Goal: Task Accomplishment & Management: Complete application form

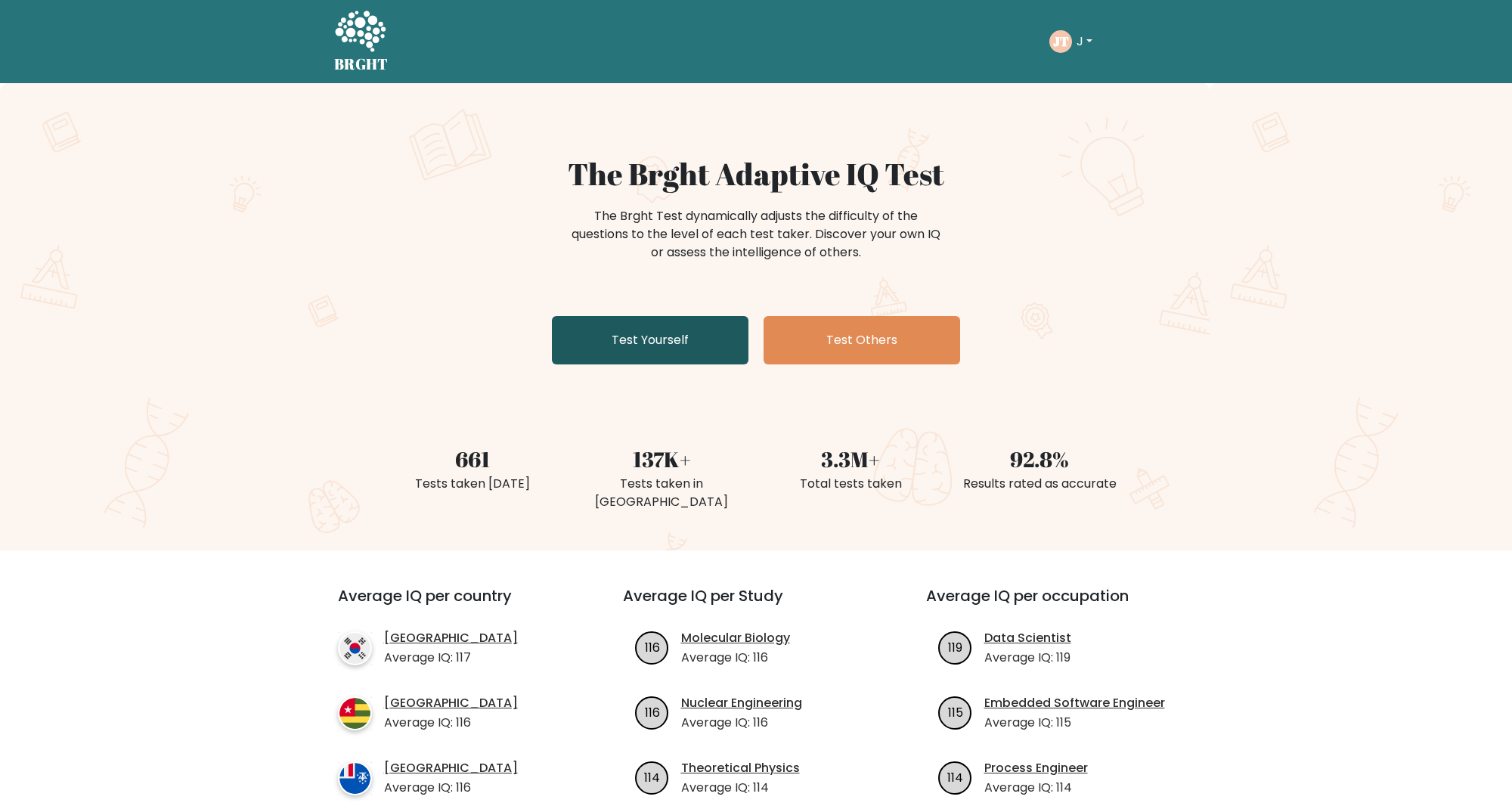
click at [680, 350] on link "Test Yourself" at bounding box center [650, 339] width 197 height 48
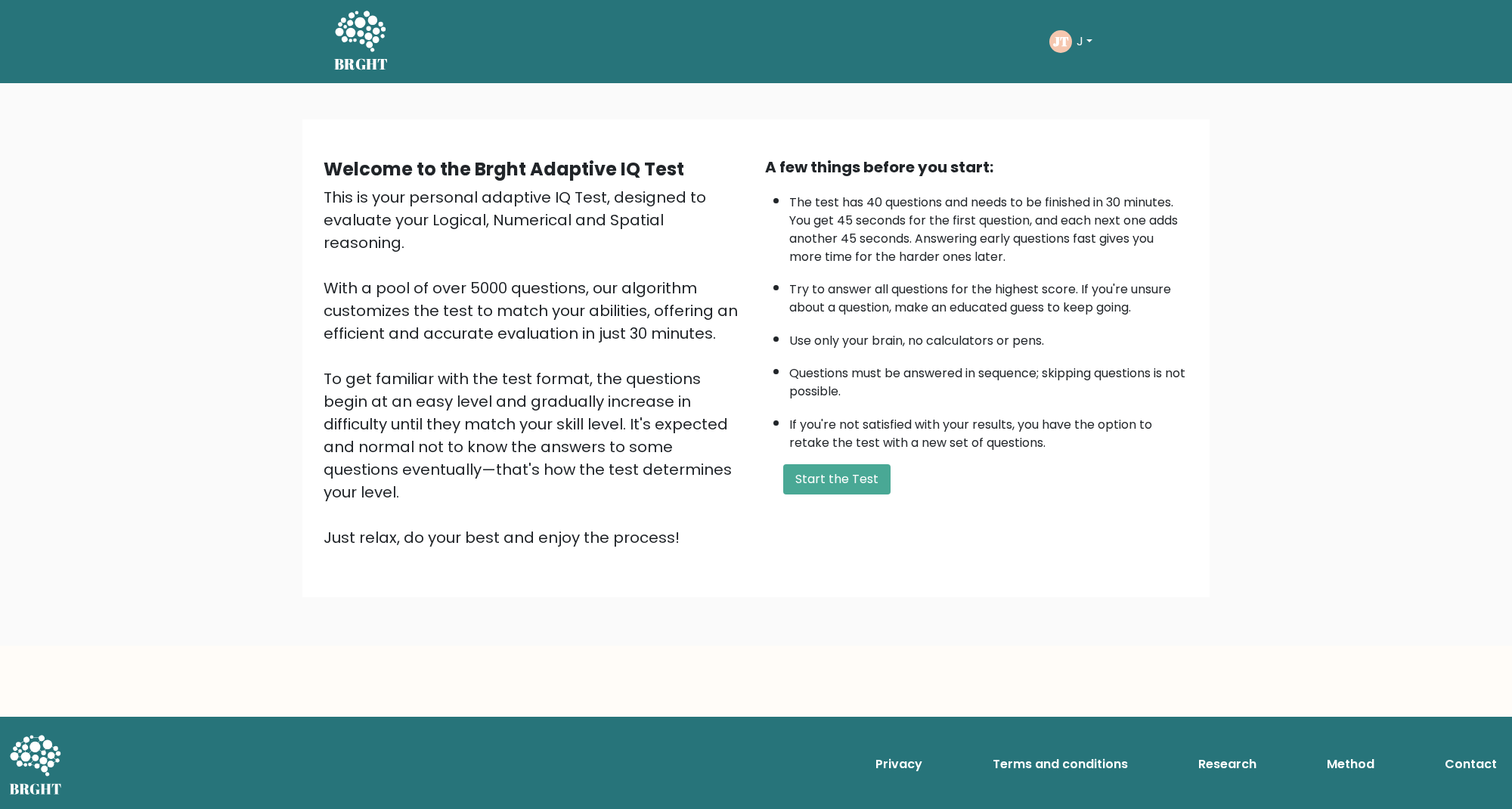
click at [838, 485] on button "Start the Test" at bounding box center [837, 479] width 108 height 30
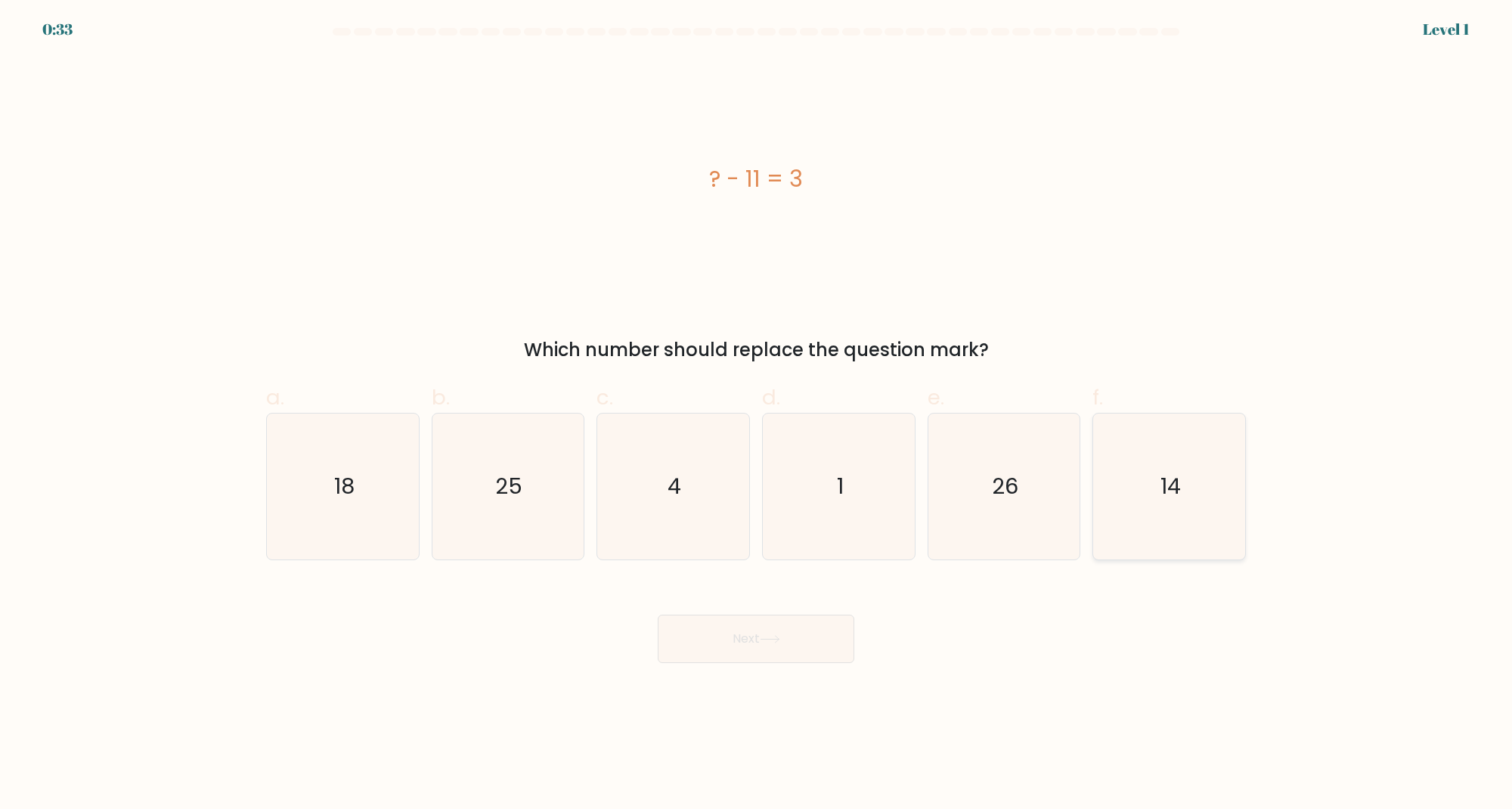
click at [1174, 467] on icon "14" at bounding box center [1169, 487] width 146 height 146
click at [757, 414] on input "f. 14" at bounding box center [756, 409] width 1 height 9
radio input "true"
click at [734, 629] on button "Next" at bounding box center [756, 638] width 197 height 48
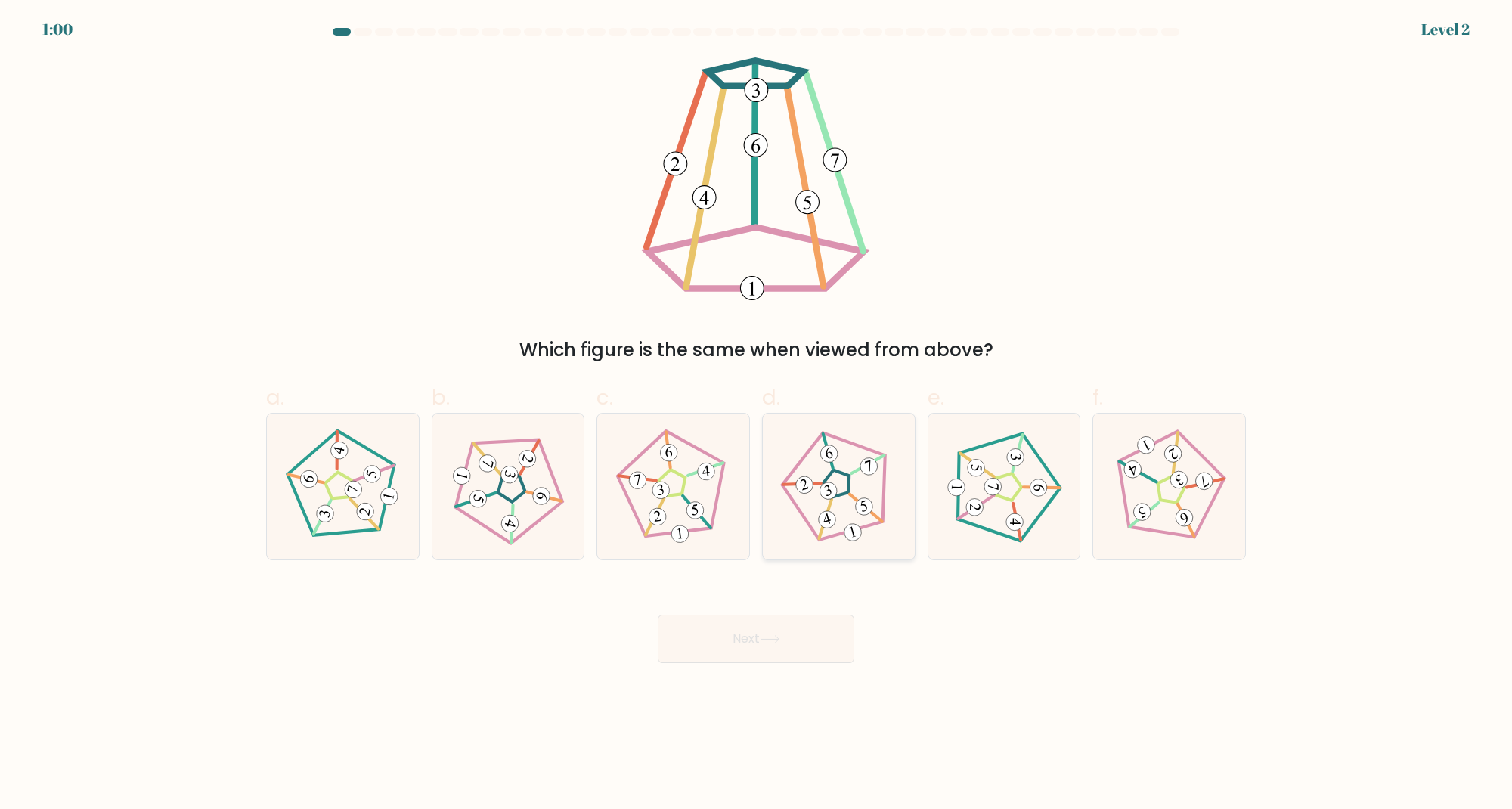
click at [833, 481] on icon at bounding box center [838, 487] width 116 height 116
click at [757, 414] on input "d." at bounding box center [756, 409] width 1 height 9
radio input "true"
click at [809, 645] on button "Next" at bounding box center [756, 638] width 197 height 48
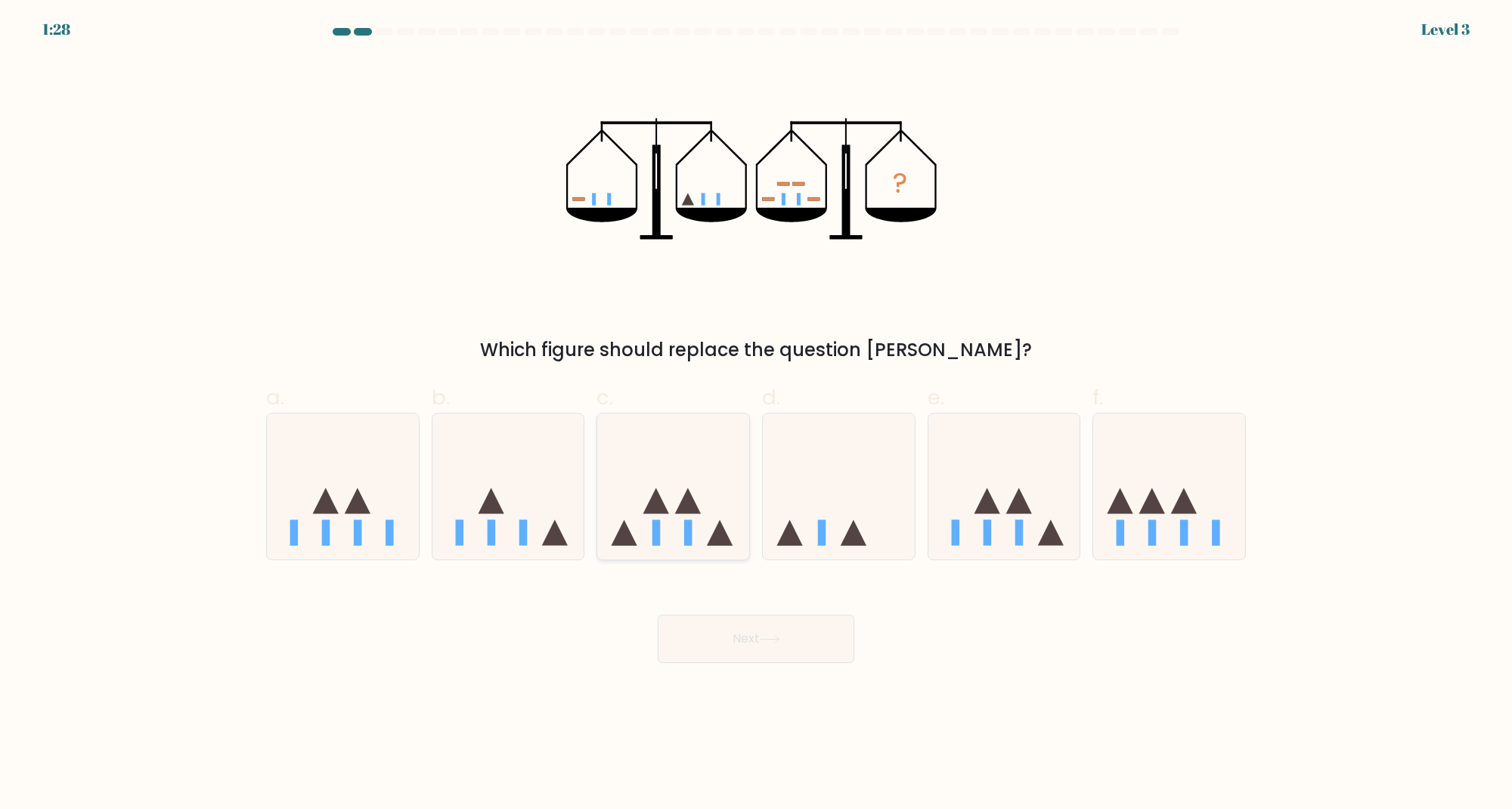
click at [680, 505] on icon at bounding box center [687, 500] width 26 height 26
click at [756, 414] on input "c." at bounding box center [756, 409] width 1 height 9
radio input "true"
click at [774, 659] on button "Next" at bounding box center [756, 638] width 197 height 48
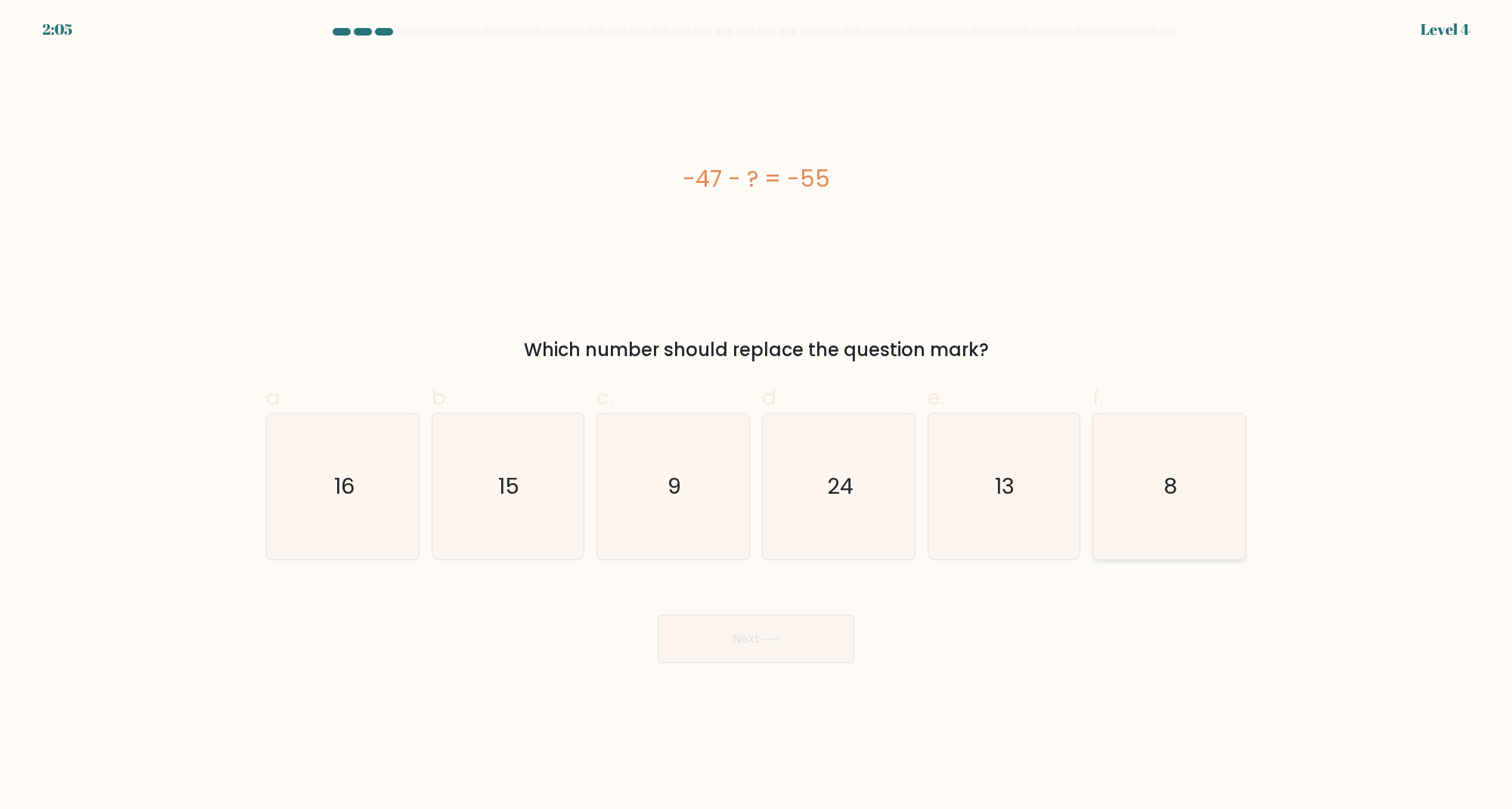
click at [1203, 437] on icon "8" at bounding box center [1169, 487] width 146 height 146
click at [757, 414] on input "f. 8" at bounding box center [756, 409] width 1 height 9
radio input "true"
click at [705, 646] on button "Next" at bounding box center [756, 638] width 197 height 48
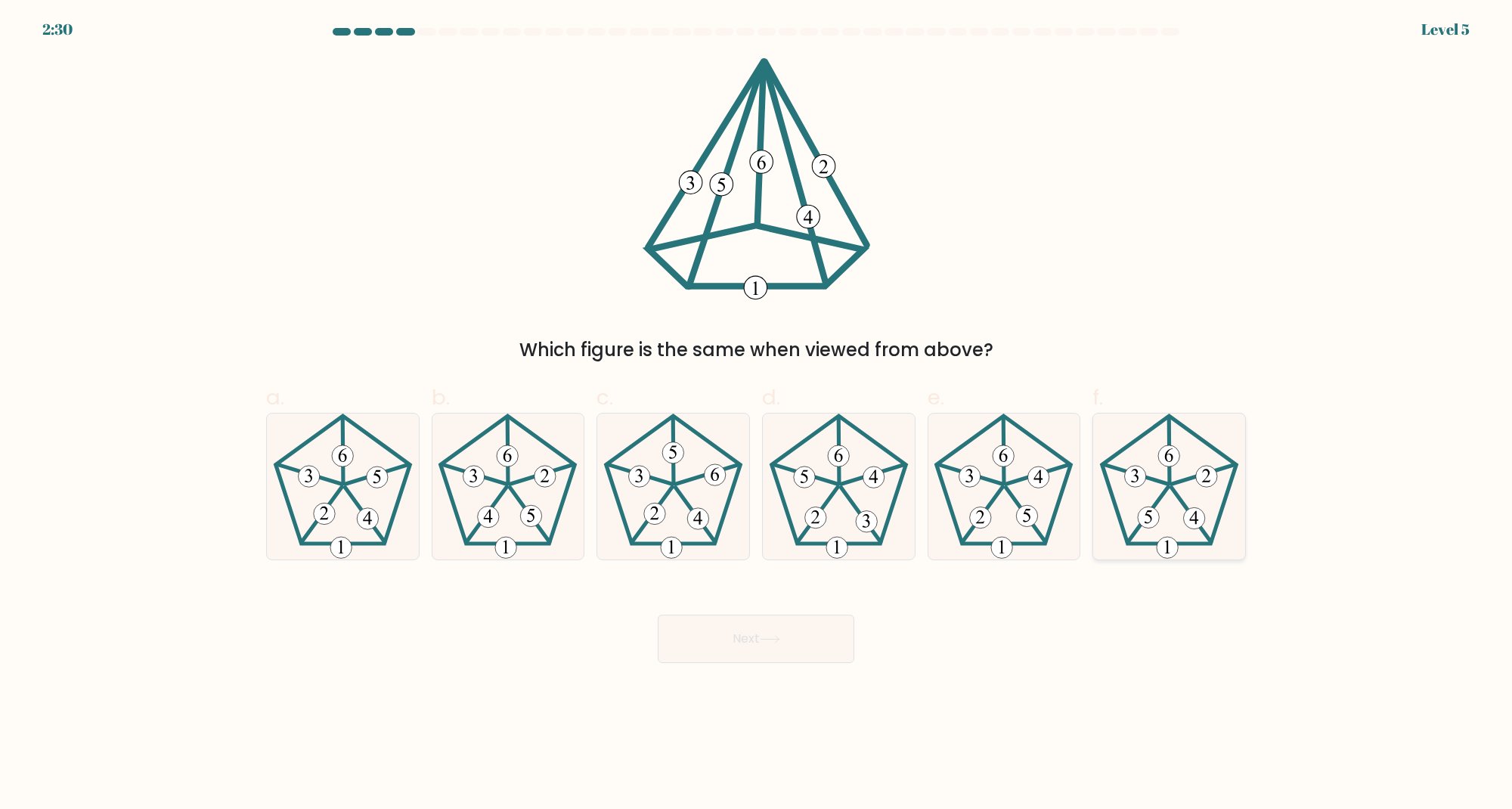
click at [1196, 421] on icon at bounding box center [1169, 487] width 146 height 146
click at [757, 414] on input "f." at bounding box center [756, 409] width 1 height 9
radio input "true"
click at [801, 661] on button "Next" at bounding box center [756, 638] width 197 height 48
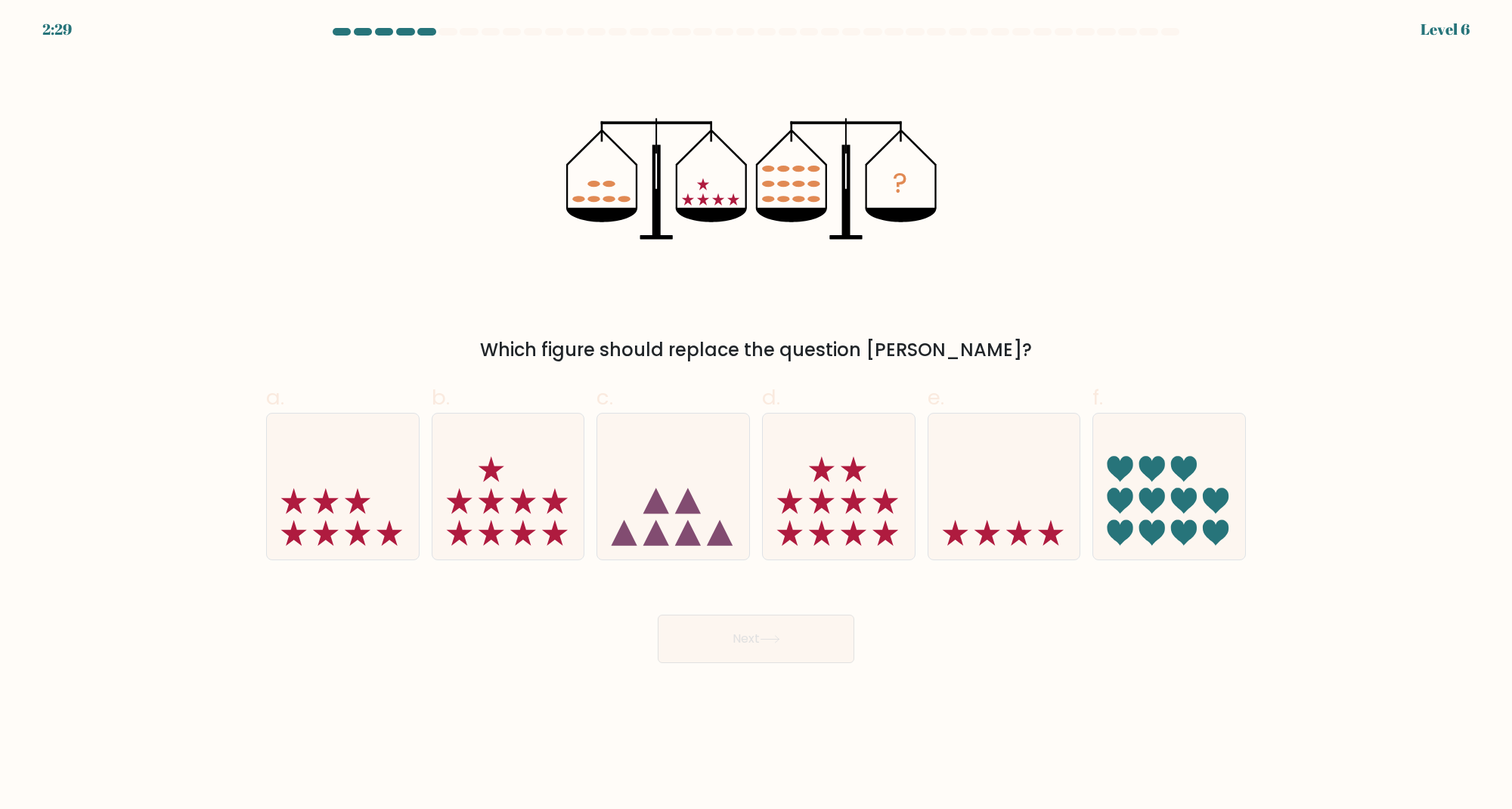
click at [769, 636] on icon at bounding box center [770, 639] width 21 height 9
click at [1134, 241] on div "? Which figure should replace the question mark?" at bounding box center [756, 211] width 998 height 306
click at [823, 466] on icon at bounding box center [821, 468] width 26 height 26
click at [757, 414] on input "d." at bounding box center [756, 409] width 1 height 9
radio input "true"
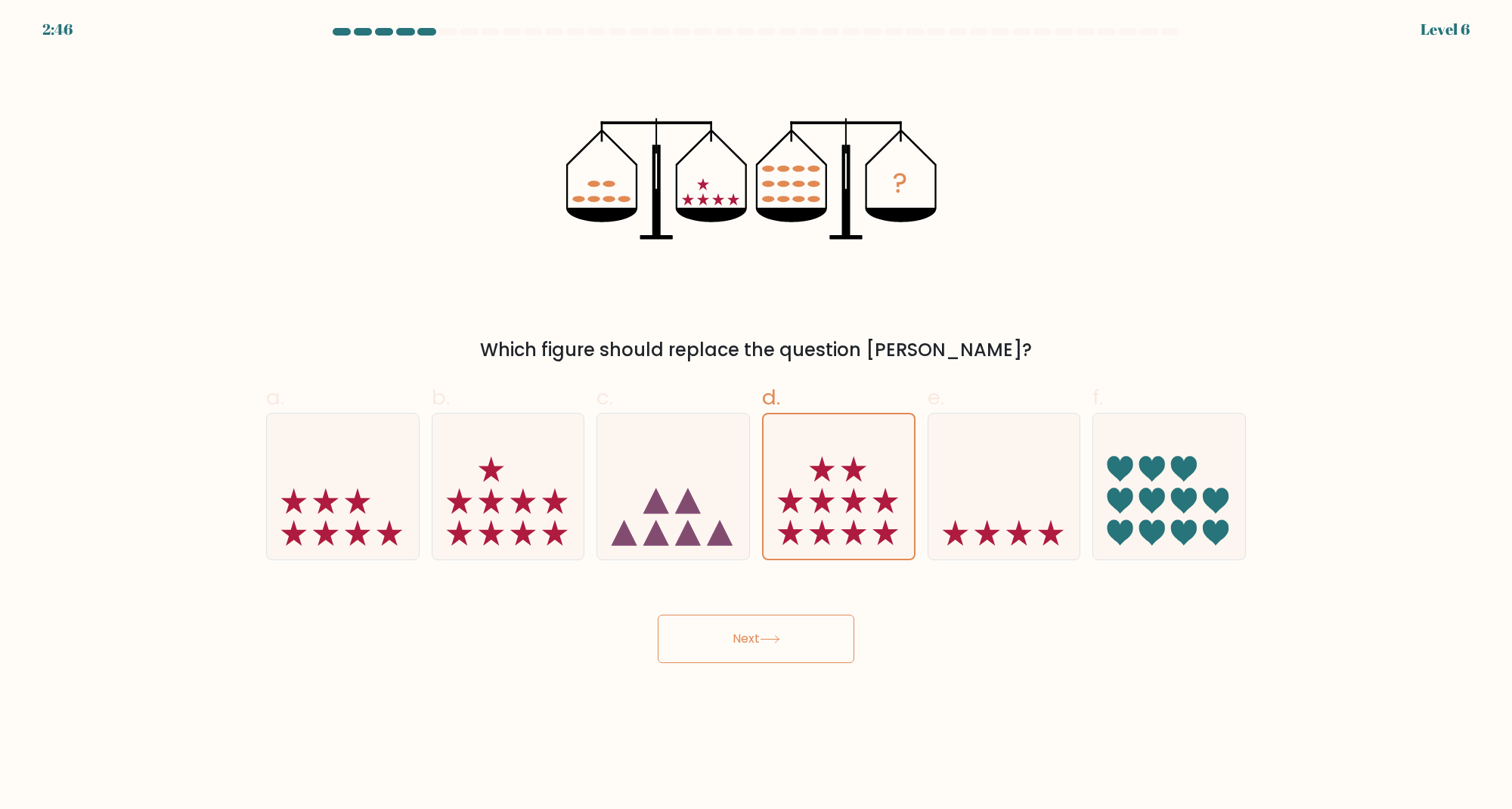
click at [750, 651] on button "Next" at bounding box center [756, 638] width 197 height 48
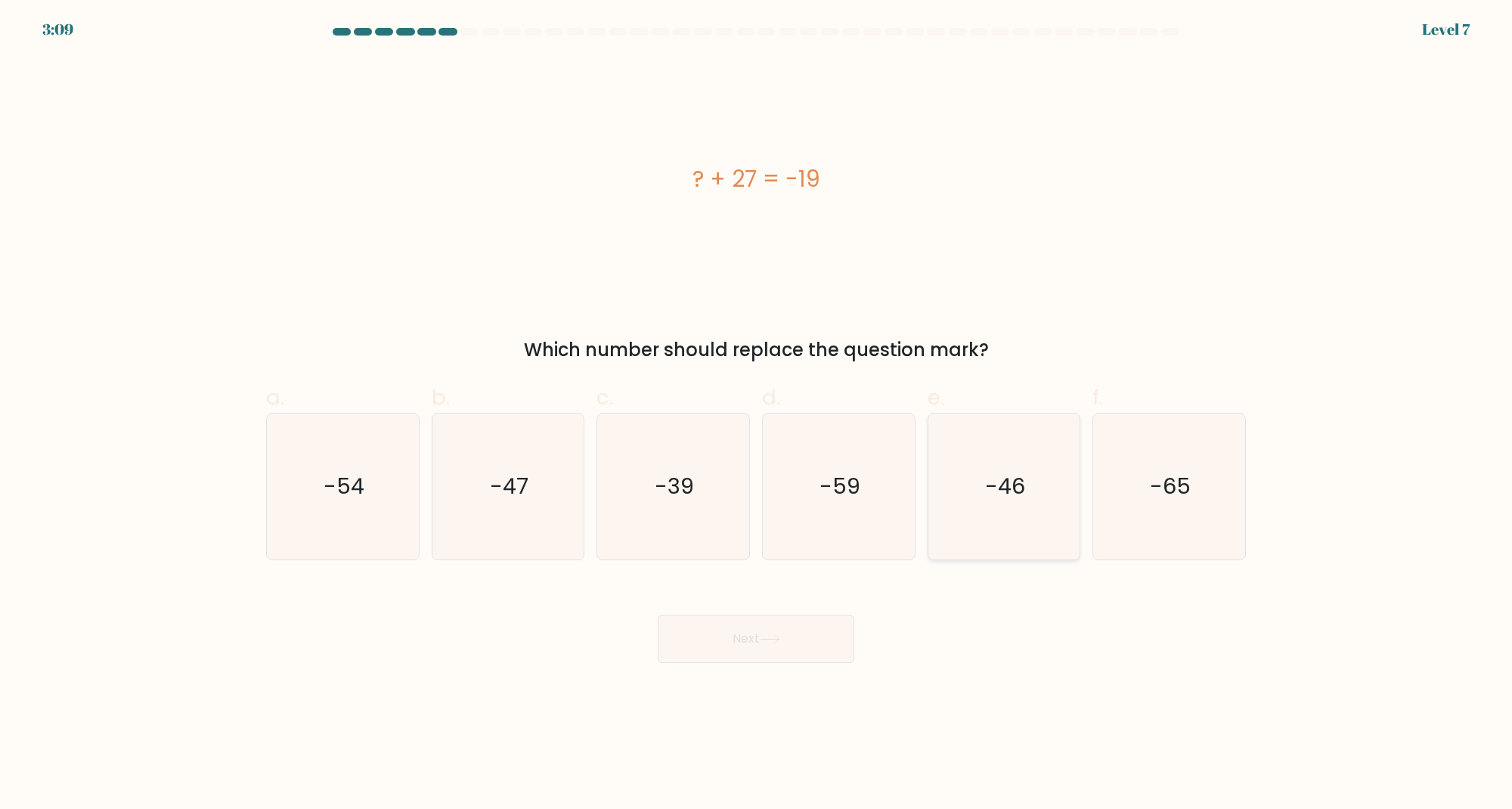
click at [996, 479] on text "-46" at bounding box center [1005, 487] width 40 height 30
click at [757, 414] on input "e. -46" at bounding box center [756, 409] width 1 height 9
radio input "true"
click at [734, 622] on button "Next" at bounding box center [756, 638] width 197 height 48
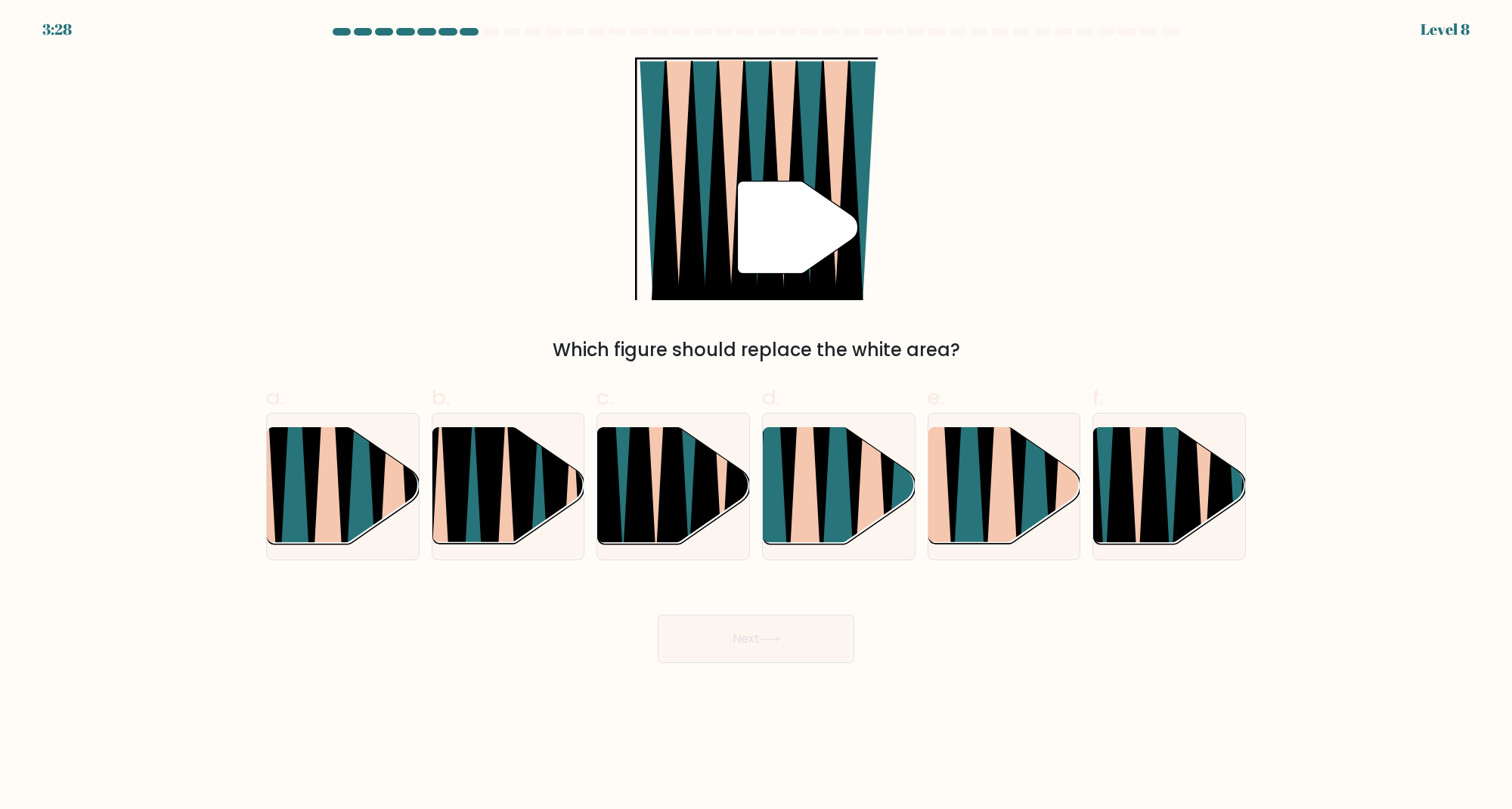
click at [1108, 302] on div "" Which figure should replace the white area?" at bounding box center [756, 211] width 998 height 306
click at [975, 649] on div "Next" at bounding box center [756, 621] width 998 height 85
click at [333, 461] on icon at bounding box center [327, 427] width 33 height 303
click at [756, 414] on input "a." at bounding box center [756, 409] width 1 height 9
radio input "true"
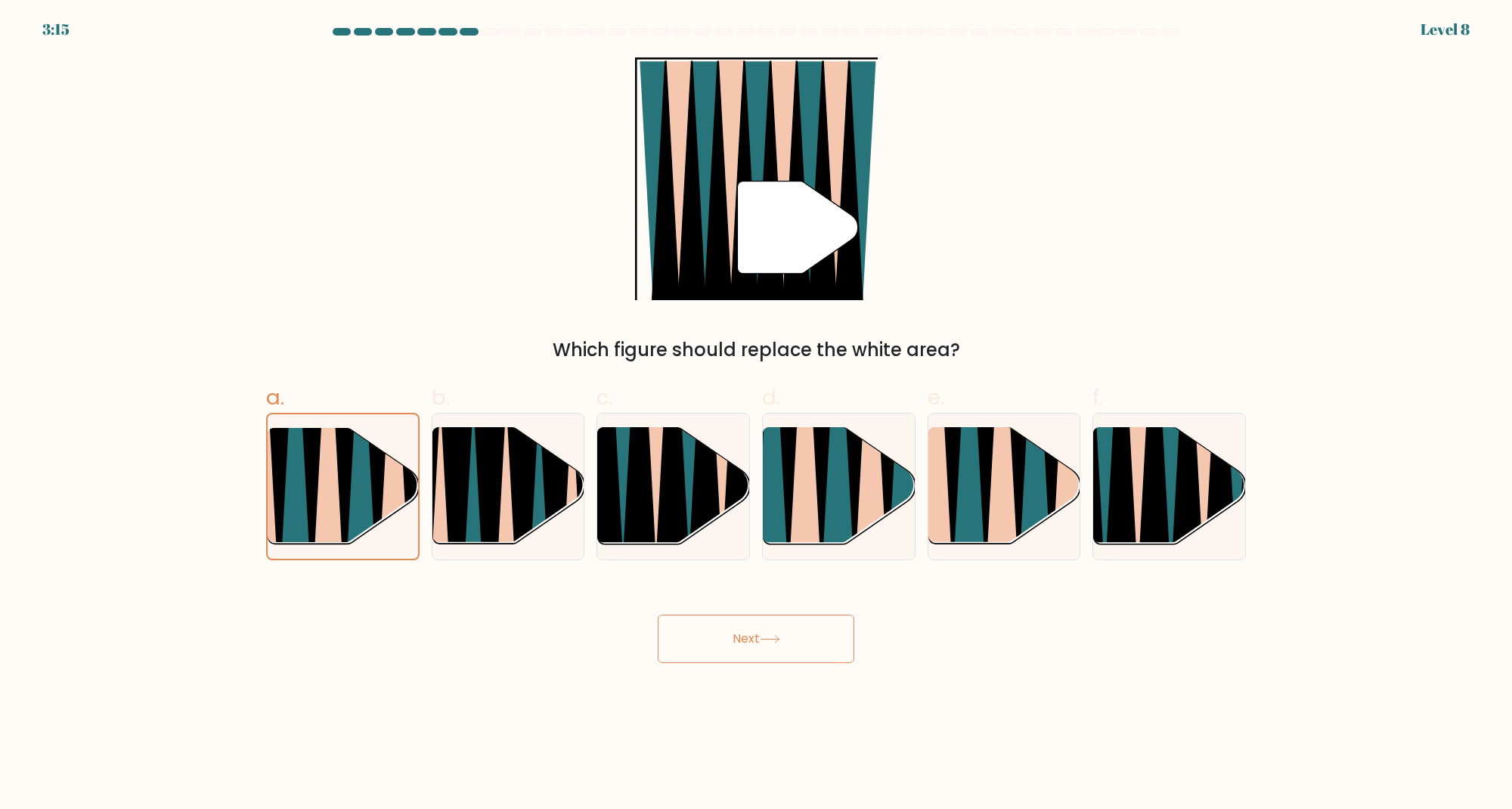
click at [781, 648] on button "Next" at bounding box center [756, 638] width 197 height 48
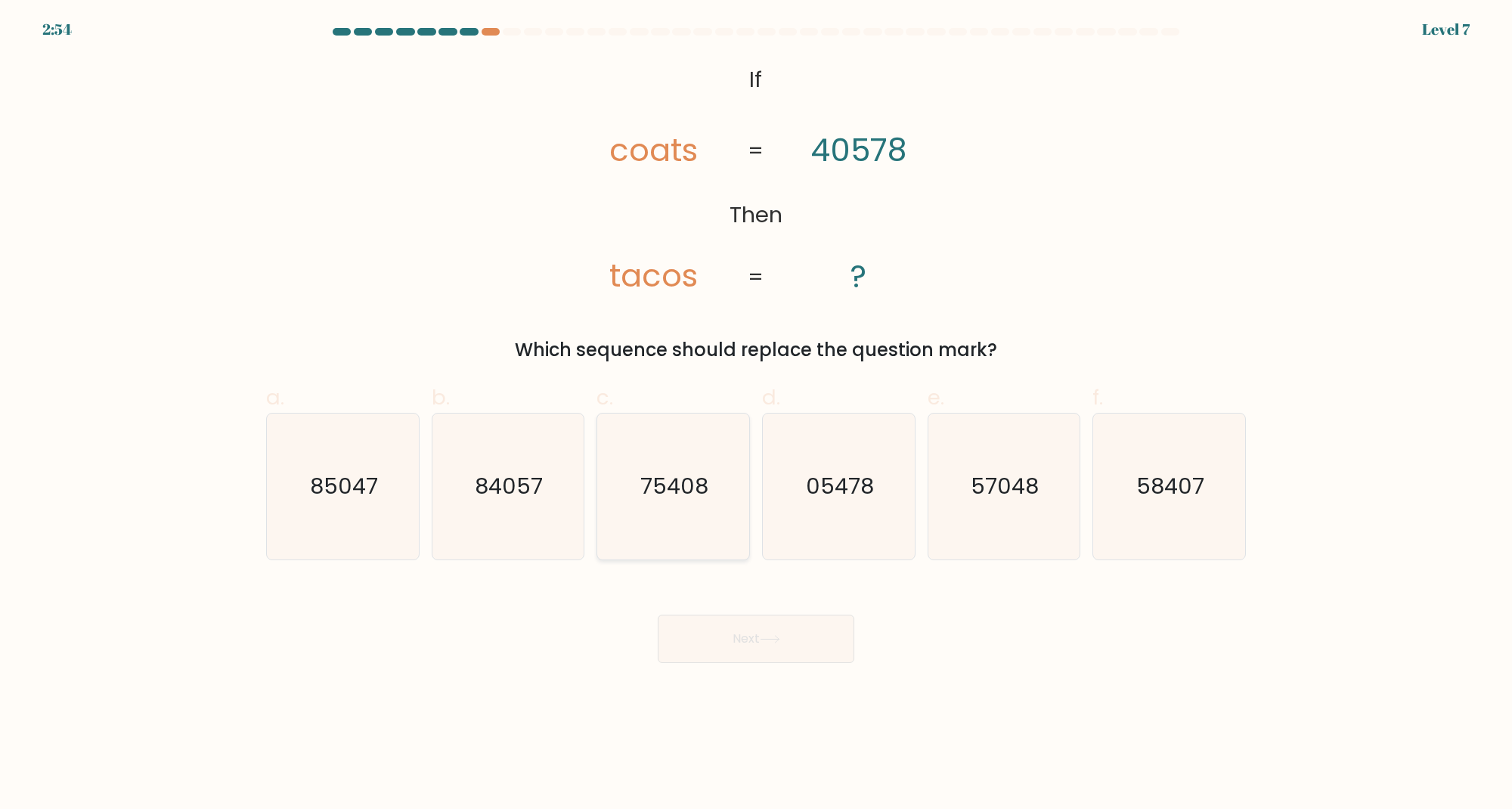
click at [678, 431] on icon "75408" at bounding box center [673, 487] width 146 height 146
click at [756, 414] on input "c. 75408" at bounding box center [756, 409] width 1 height 9
radio input "true"
click at [709, 653] on button "Next" at bounding box center [756, 638] width 197 height 48
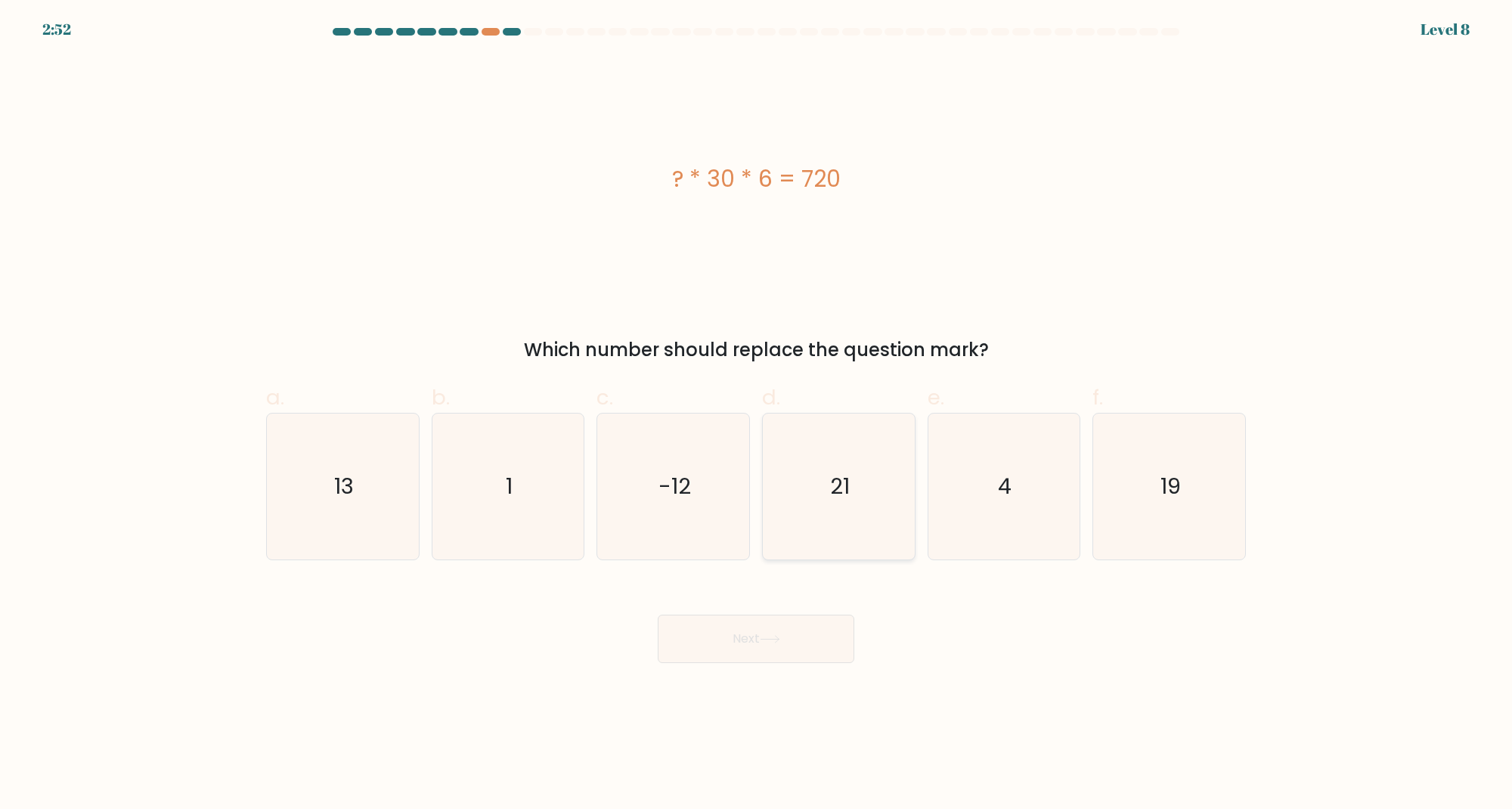
click at [819, 463] on icon "21" at bounding box center [838, 487] width 146 height 146
click at [757, 414] on input "d. 21" at bounding box center [756, 409] width 1 height 9
radio input "true"
click at [750, 643] on button "Next" at bounding box center [756, 638] width 197 height 48
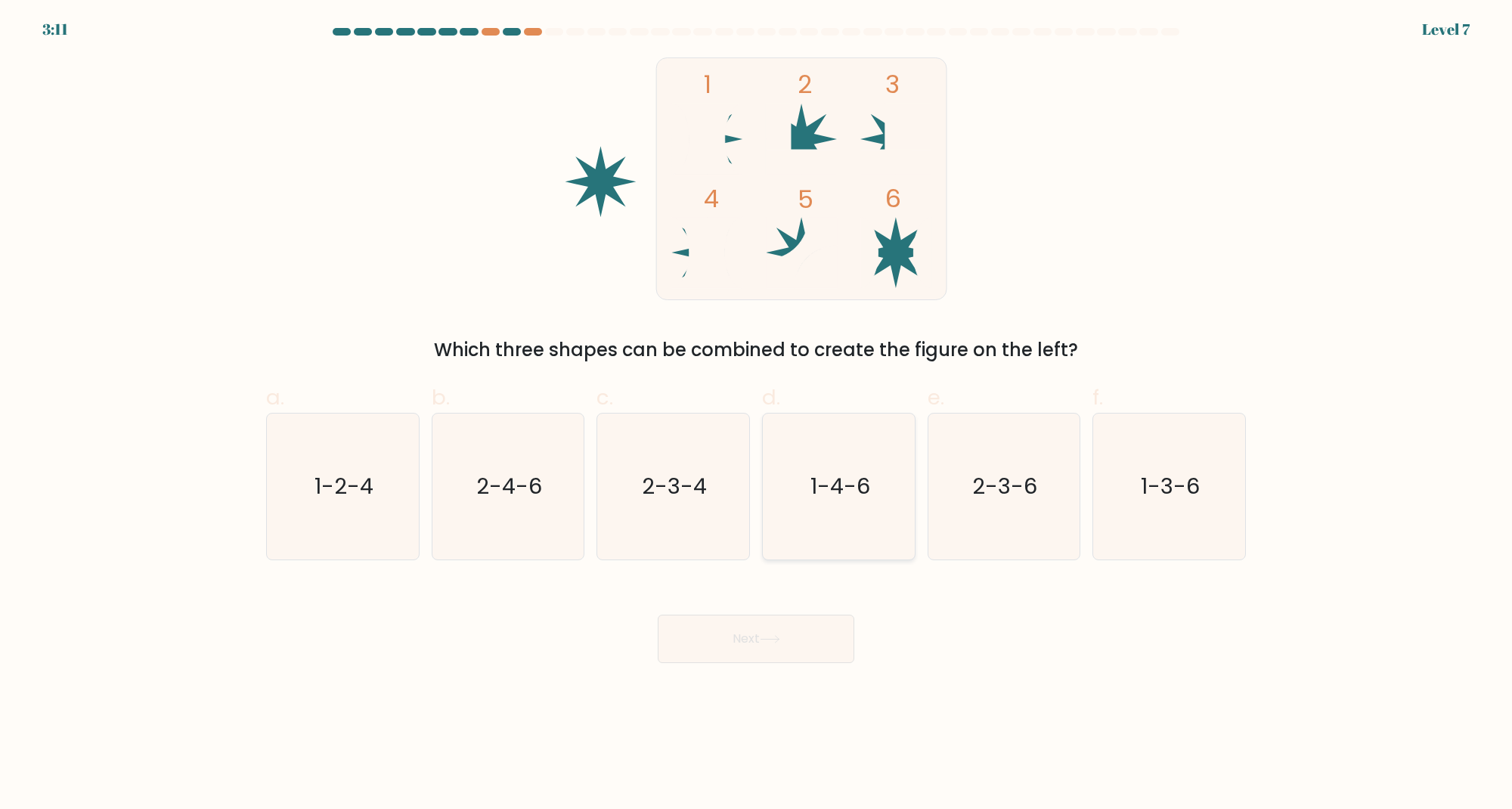
click at [826, 508] on icon "1-4-6" at bounding box center [838, 487] width 146 height 146
click at [757, 414] on input "d. 1-4-6" at bounding box center [756, 409] width 1 height 9
radio input "true"
click at [769, 624] on button "Next" at bounding box center [756, 638] width 197 height 48
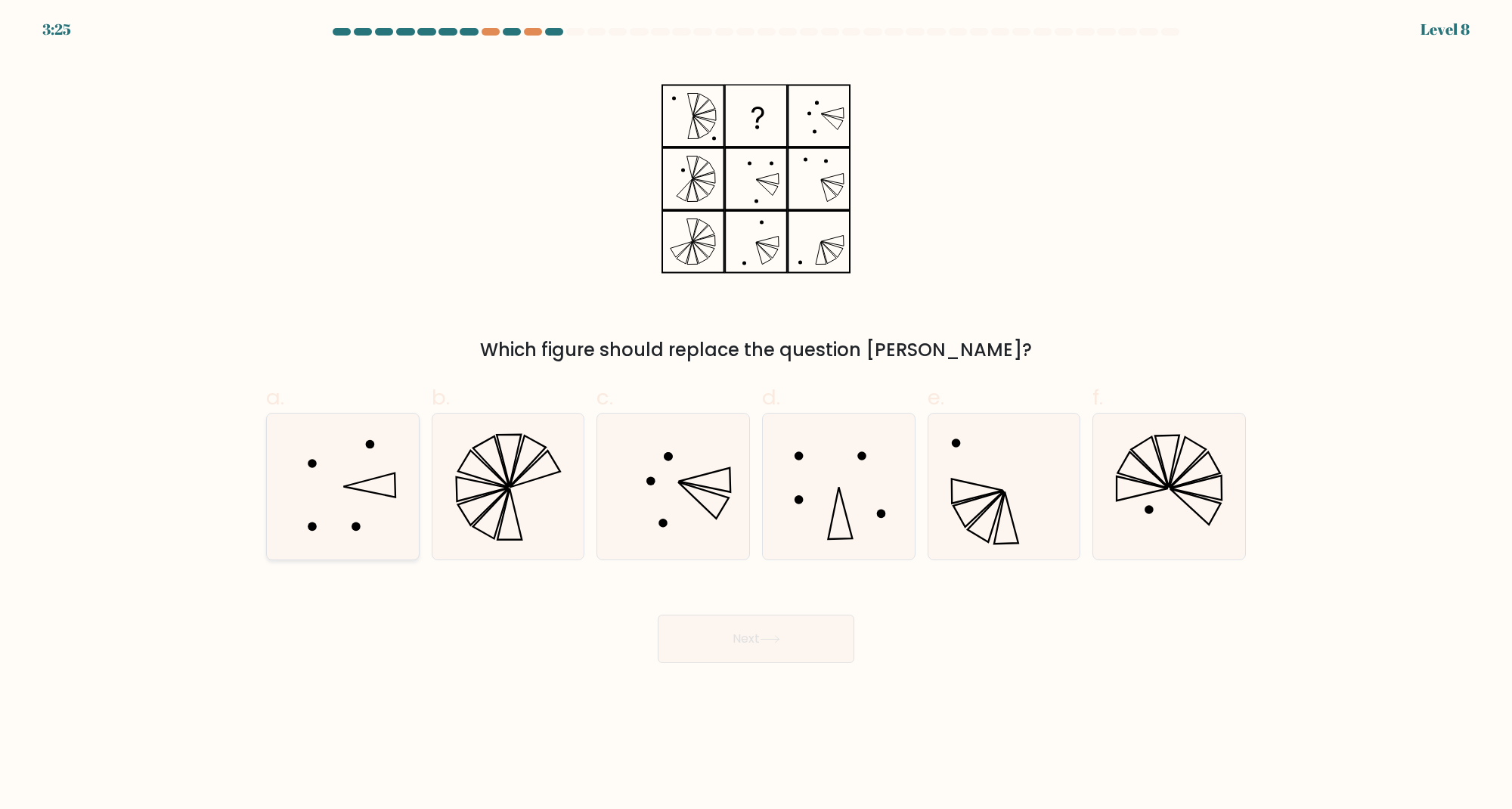
click at [289, 490] on icon at bounding box center [343, 487] width 146 height 146
click at [756, 414] on input "a." at bounding box center [756, 409] width 1 height 9
radio input "true"
click at [737, 643] on button "Next" at bounding box center [756, 638] width 197 height 48
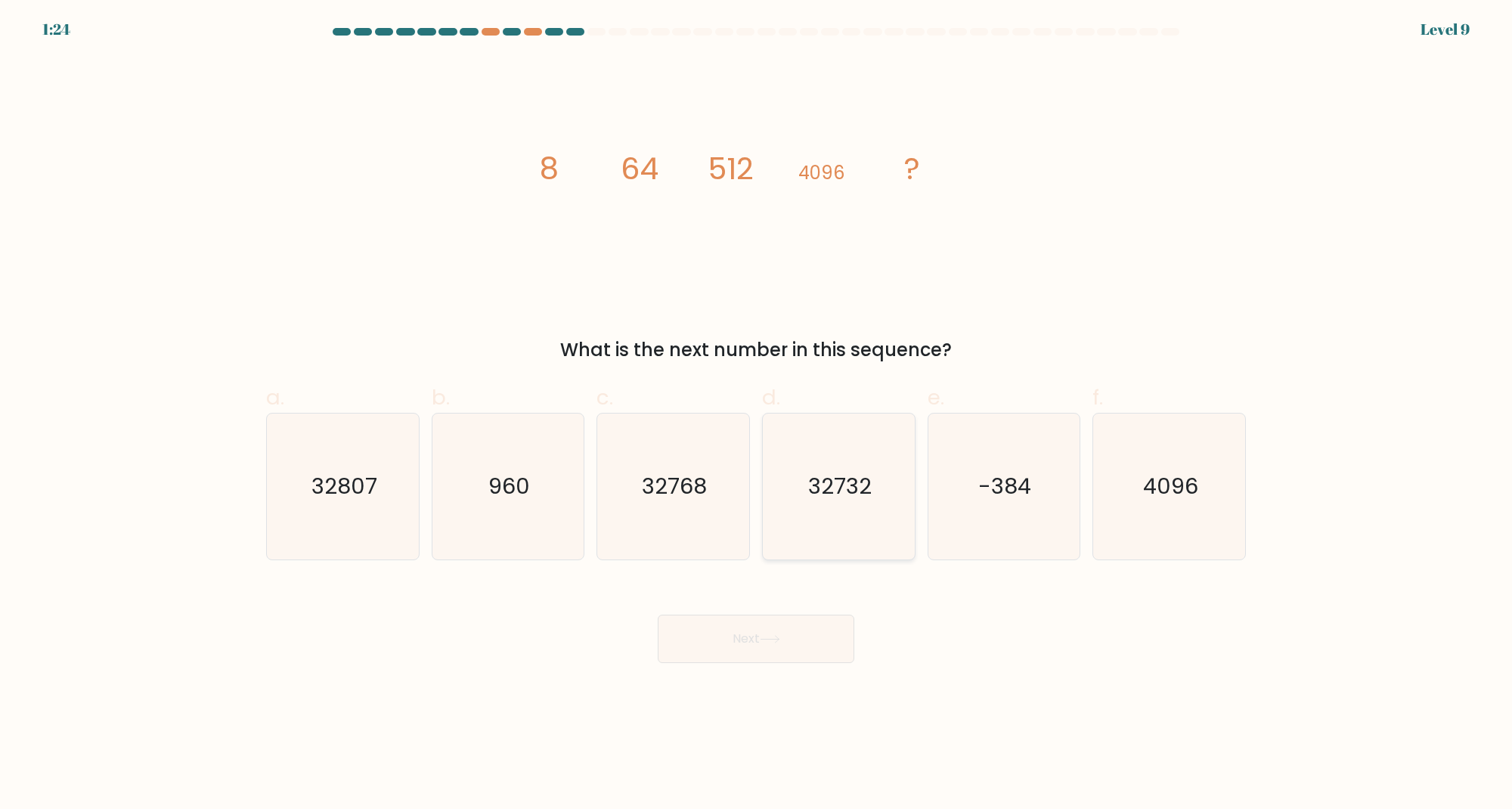
click at [845, 491] on text "32732" at bounding box center [839, 487] width 63 height 30
click at [757, 414] on input "d. 32732" at bounding box center [756, 409] width 1 height 9
radio input "true"
click at [781, 647] on button "Next" at bounding box center [756, 638] width 197 height 48
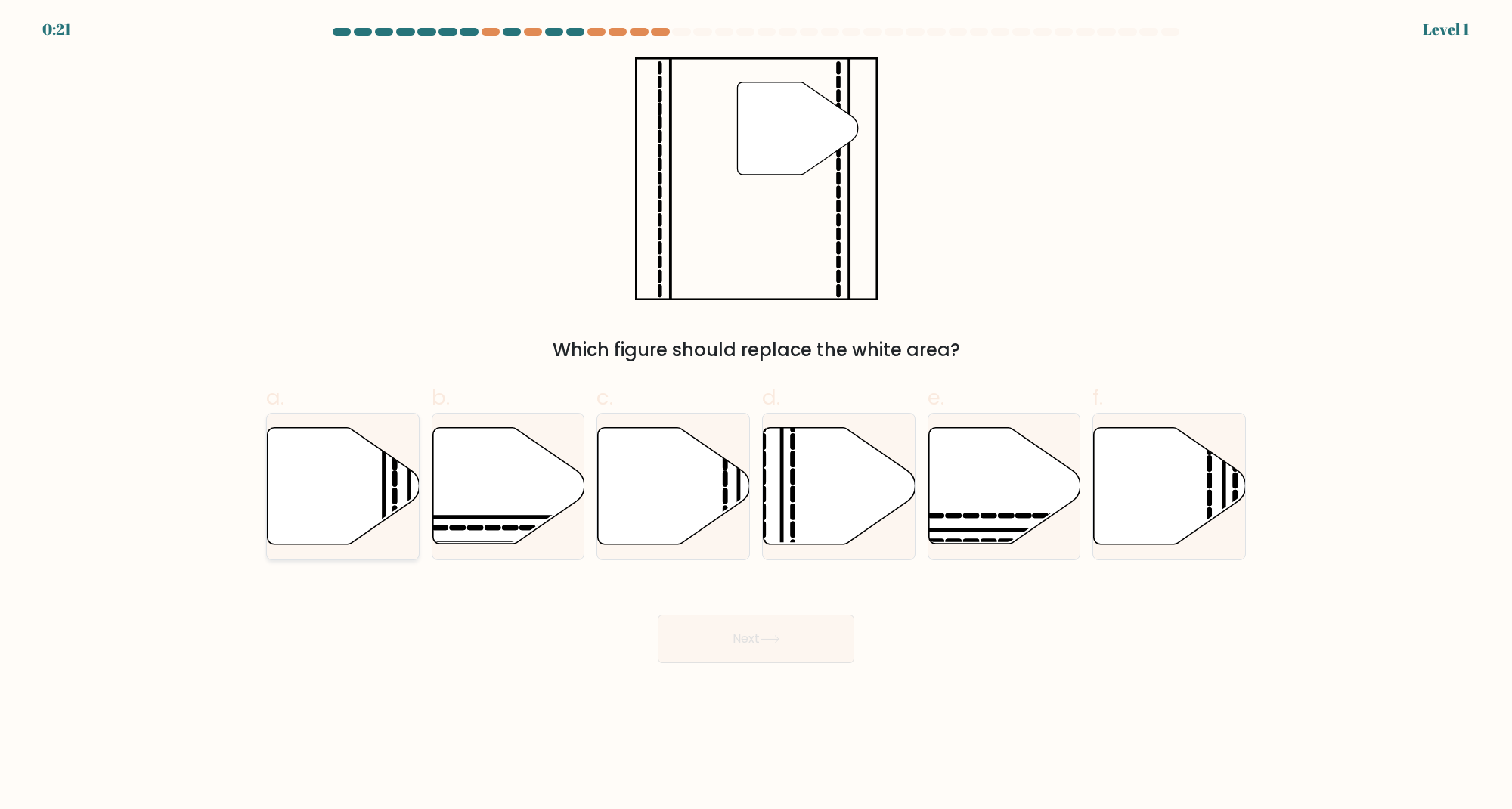
click at [301, 455] on icon at bounding box center [343, 486] width 152 height 116
click at [756, 414] on input "a." at bounding box center [756, 409] width 1 height 9
radio input "true"
click at [730, 628] on button "Next" at bounding box center [756, 638] width 197 height 48
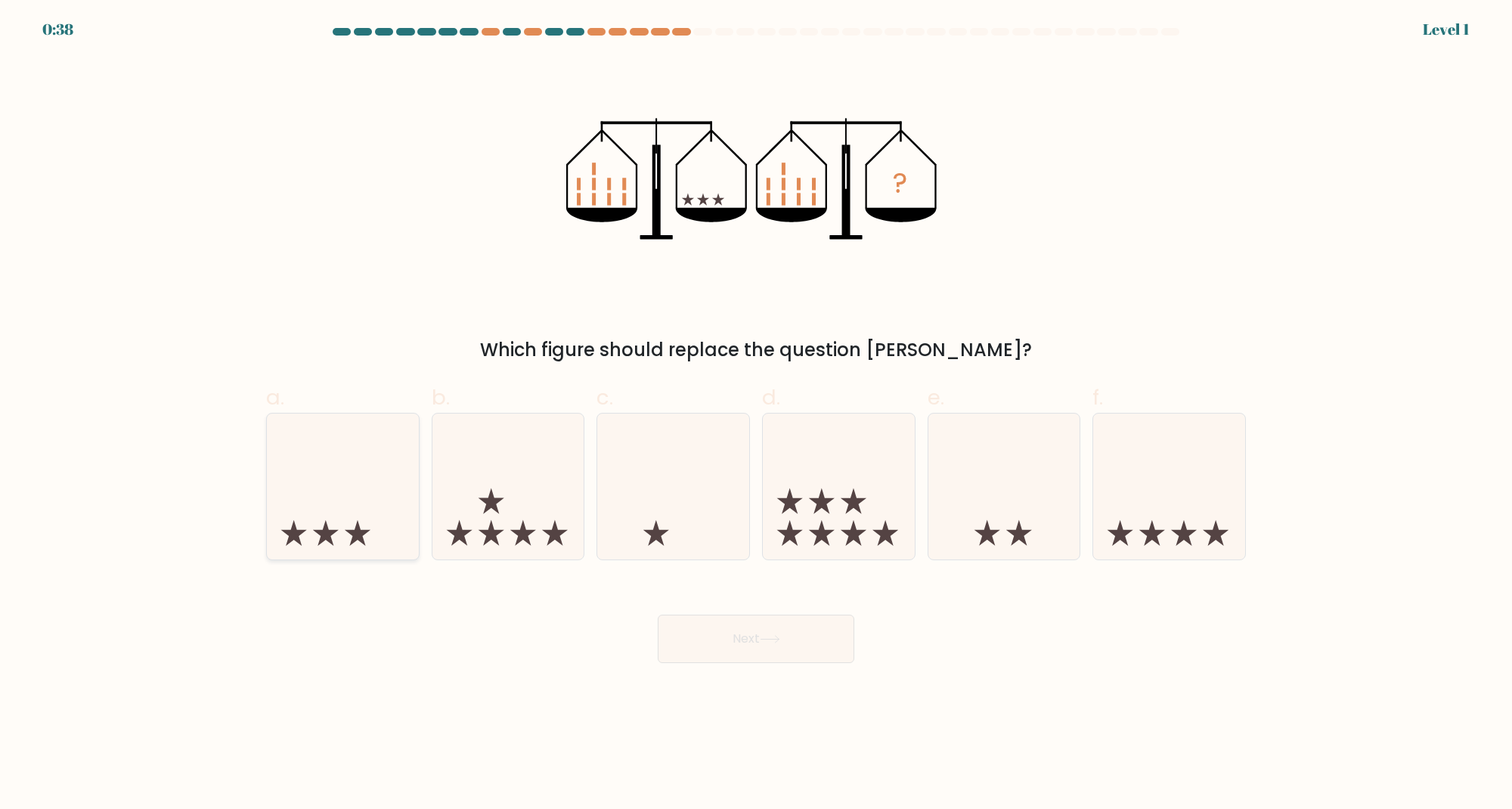
click at [319, 497] on icon at bounding box center [342, 487] width 152 height 126
click at [756, 414] on input "a." at bounding box center [756, 409] width 1 height 9
radio input "true"
click at [725, 639] on button "Next" at bounding box center [756, 638] width 197 height 48
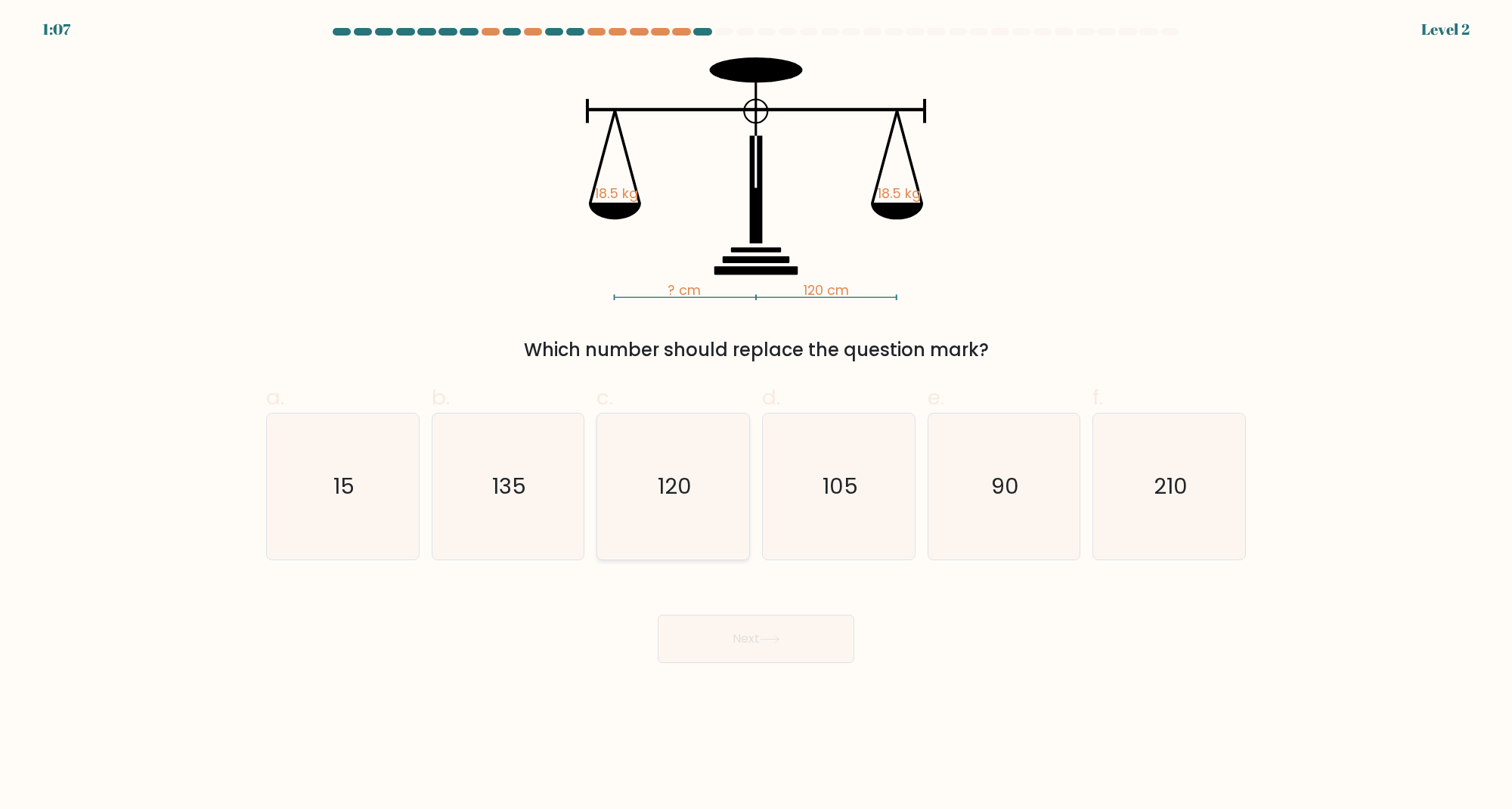
click at [659, 434] on icon "120" at bounding box center [673, 487] width 146 height 146
click at [756, 414] on input "c. 120" at bounding box center [756, 409] width 1 height 9
radio input "true"
click at [705, 615] on button "Next" at bounding box center [756, 638] width 197 height 48
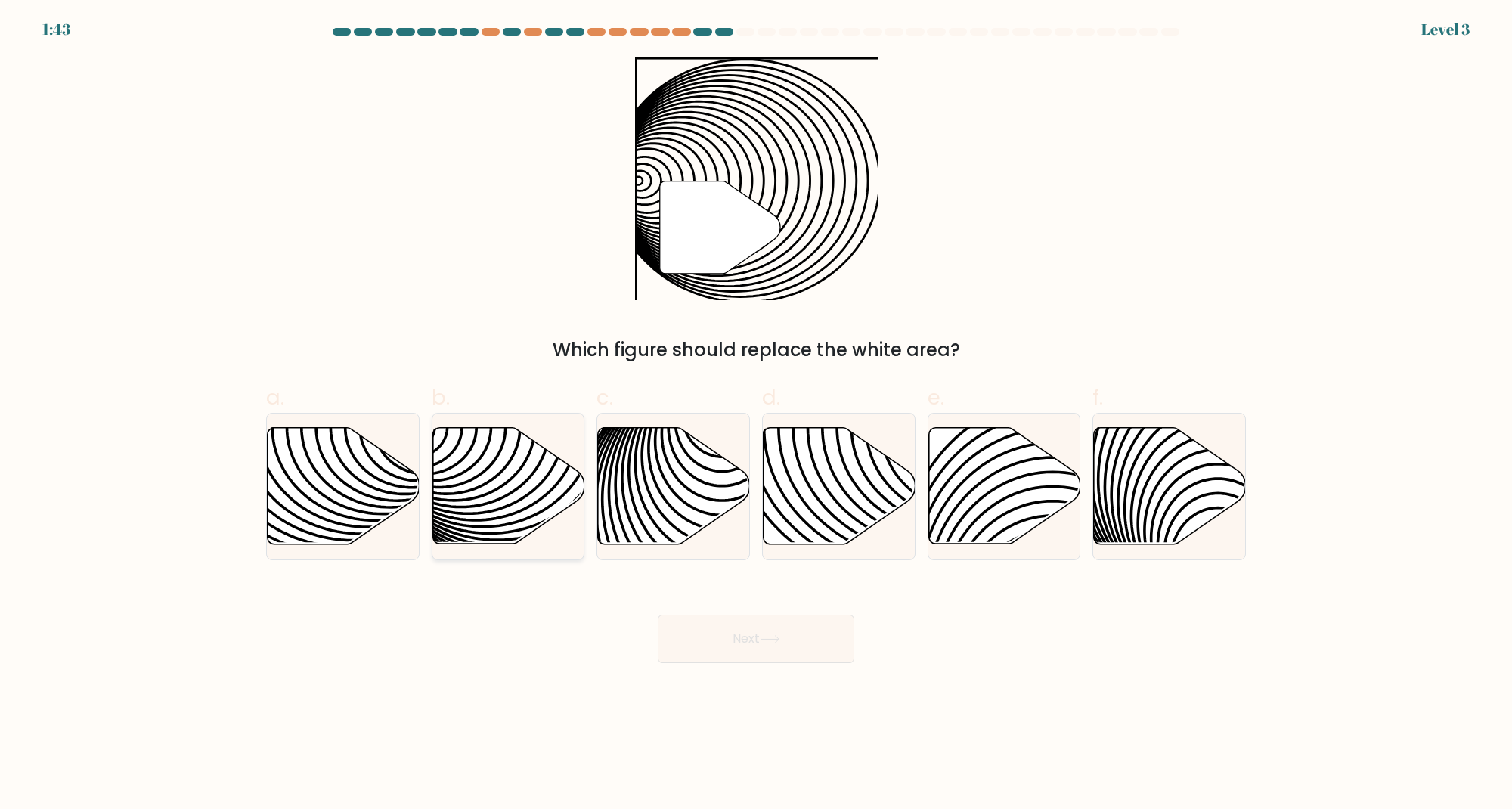
click at [453, 482] on icon at bounding box center [508, 486] width 152 height 116
click at [756, 414] on input "b." at bounding box center [756, 409] width 1 height 9
radio input "true"
click at [735, 645] on button "Next" at bounding box center [756, 638] width 197 height 48
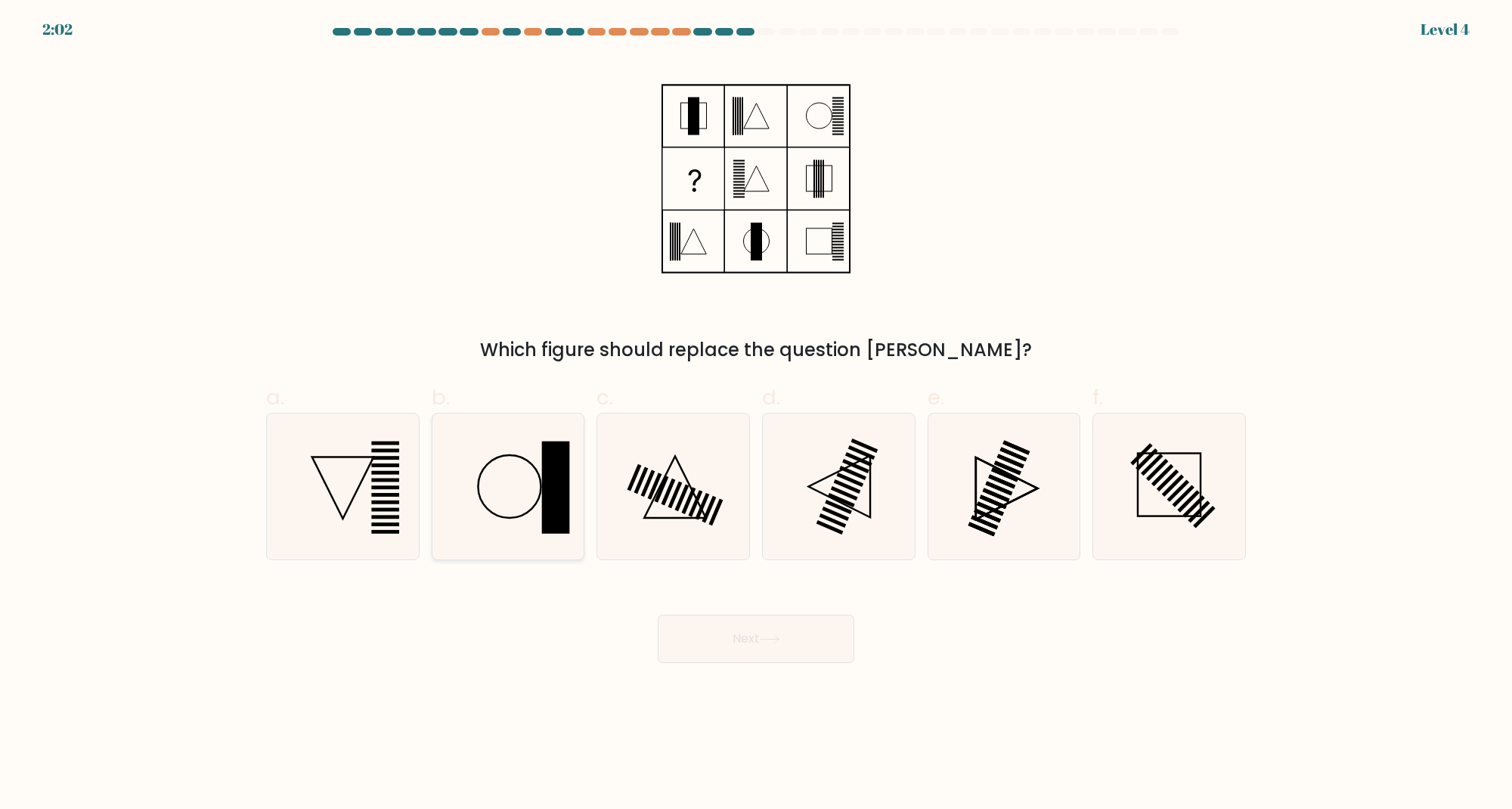
click at [510, 471] on icon at bounding box center [507, 487] width 146 height 146
click at [756, 414] on input "b." at bounding box center [756, 409] width 1 height 9
radio input "true"
click at [705, 624] on button "Next" at bounding box center [756, 638] width 197 height 48
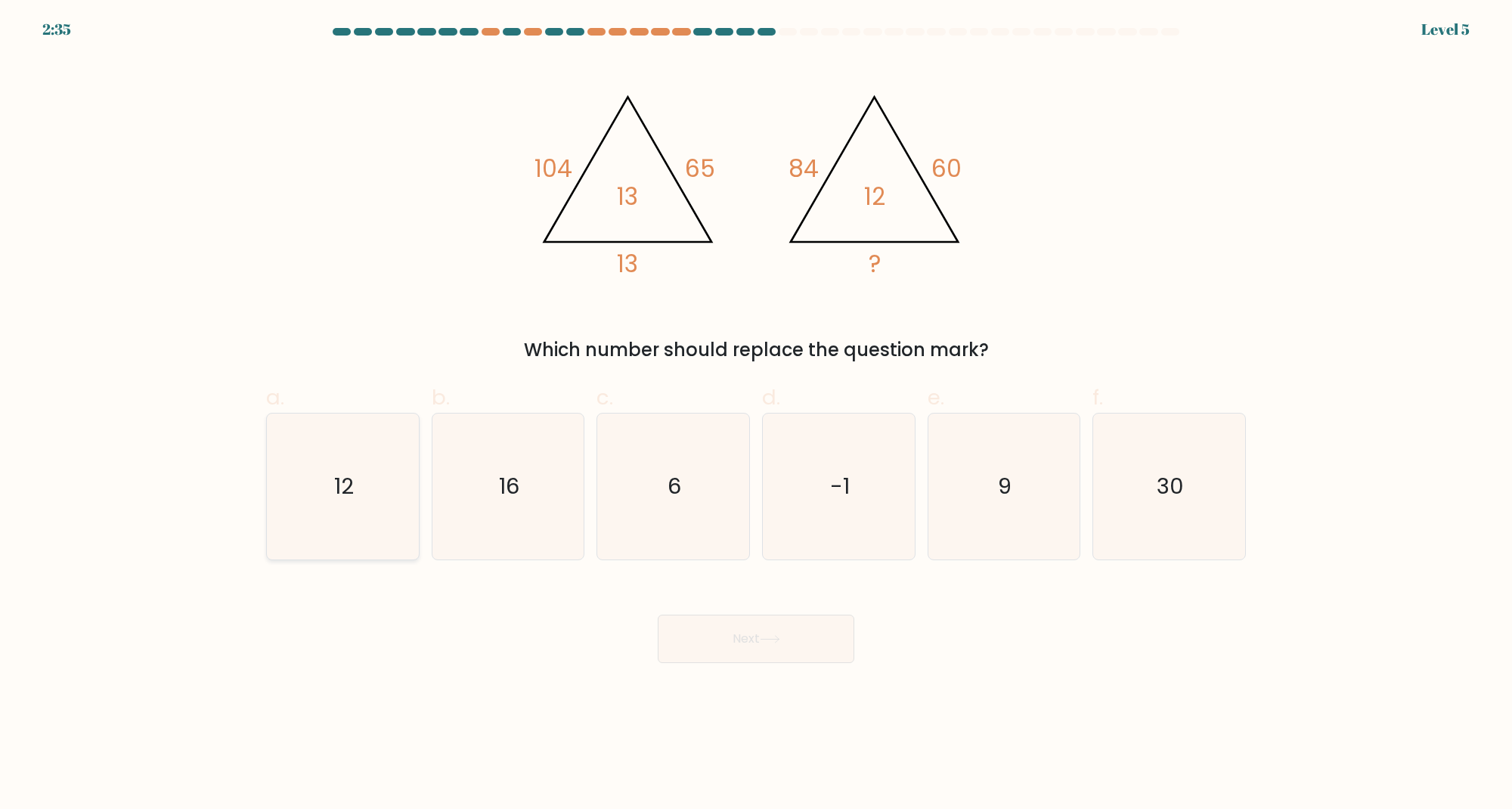
click at [329, 439] on icon "12" at bounding box center [343, 487] width 146 height 146
click at [756, 414] on input "a. 12" at bounding box center [756, 409] width 1 height 9
radio input "true"
click at [703, 660] on button "Next" at bounding box center [756, 638] width 197 height 48
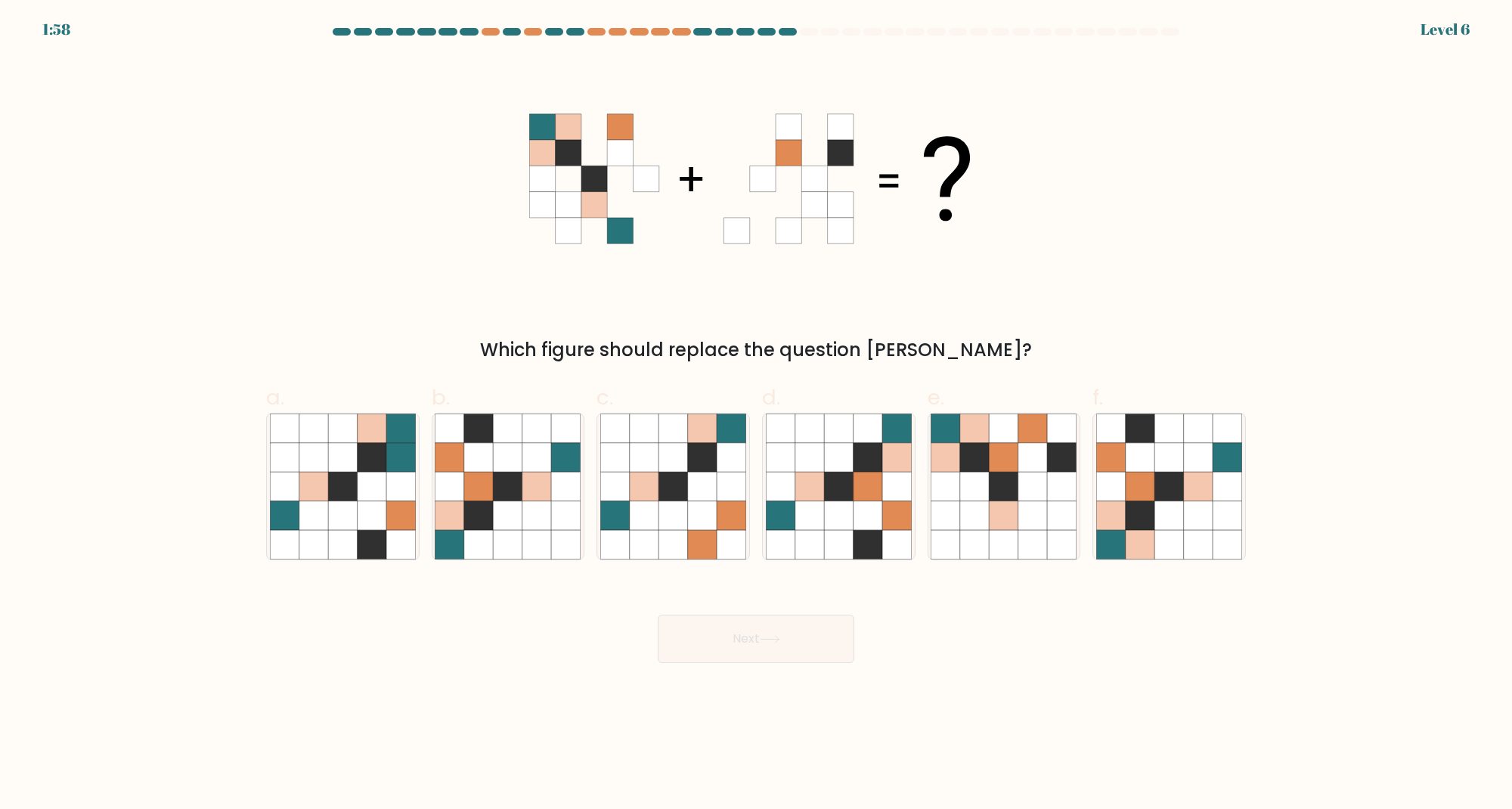
click at [1034, 705] on body "1:58 Level 6" at bounding box center [756, 404] width 1512 height 809
click at [522, 489] on icon at bounding box center [507, 487] width 28 height 28
click at [756, 414] on input "b." at bounding box center [756, 409] width 1 height 9
radio input "true"
click at [713, 634] on button "Next" at bounding box center [756, 638] width 197 height 48
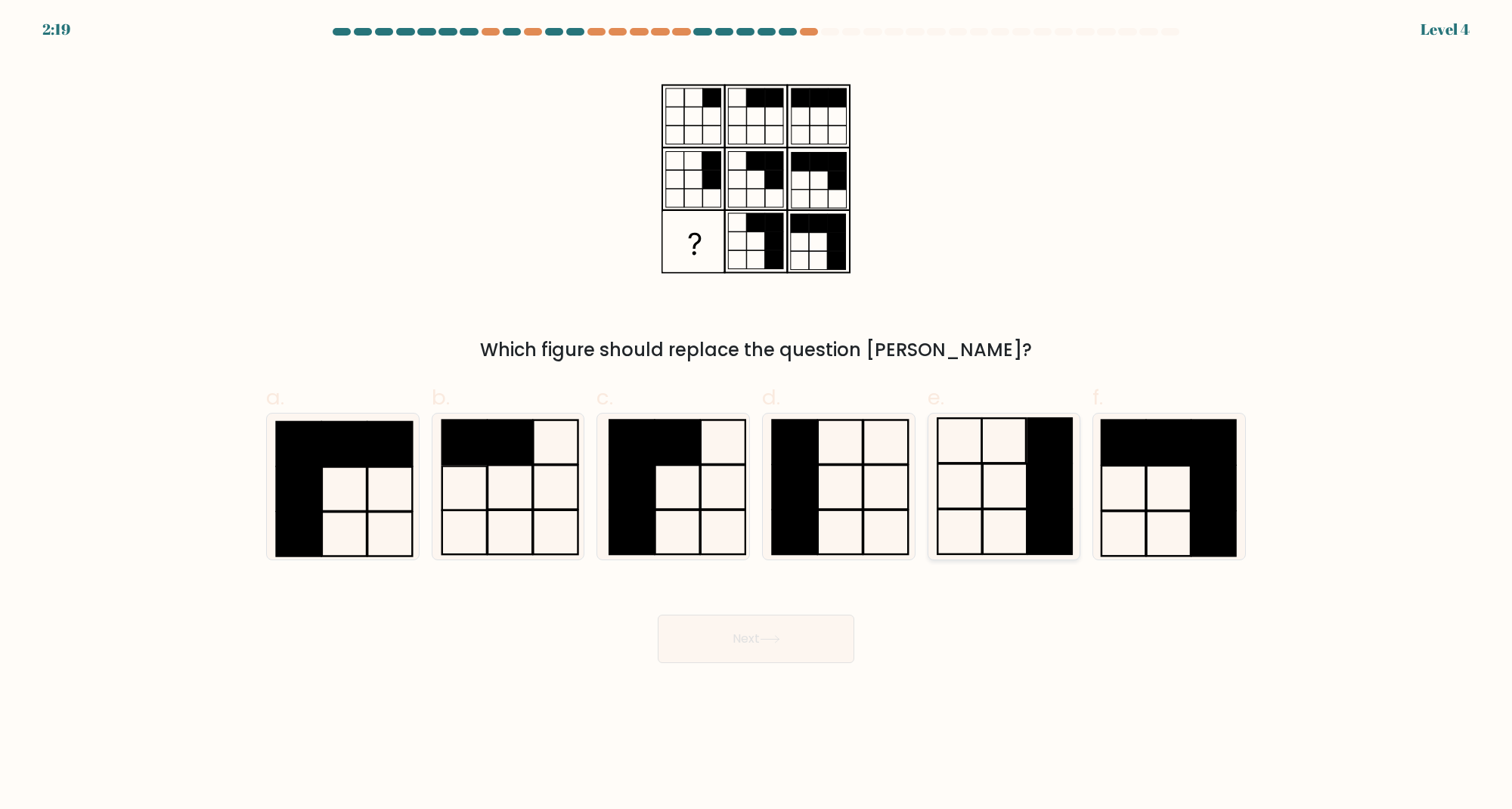
click at [1000, 457] on icon at bounding box center [1004, 487] width 146 height 146
click at [757, 414] on input "e." at bounding box center [756, 409] width 1 height 9
radio input "true"
click at [815, 643] on button "Next" at bounding box center [756, 638] width 197 height 48
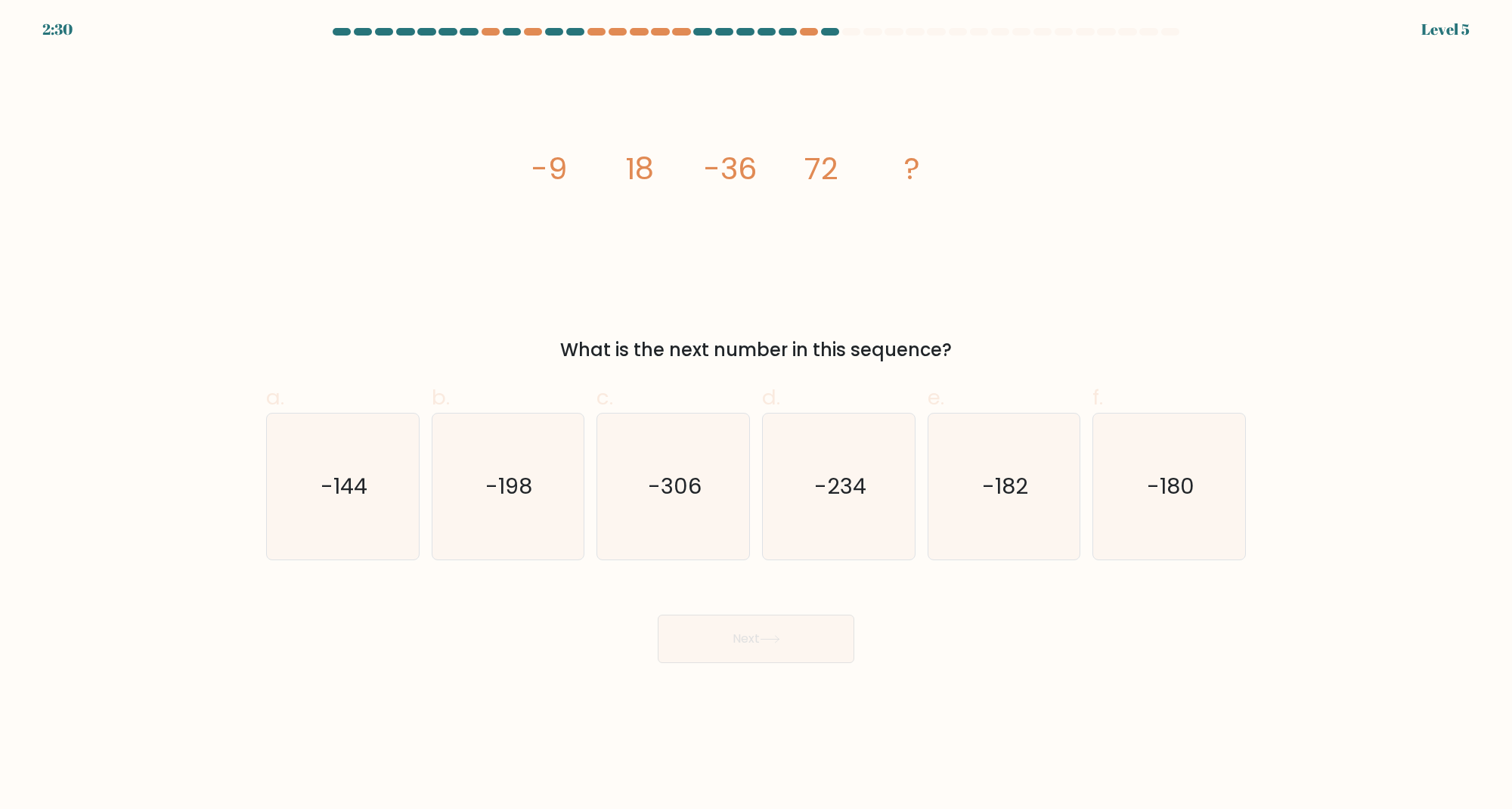
click at [1369, 535] on form at bounding box center [756, 346] width 1512 height 635
click at [315, 489] on icon "-144" at bounding box center [343, 487] width 146 height 146
click at [756, 414] on input "a. -144" at bounding box center [756, 409] width 1 height 9
radio input "true"
click at [711, 649] on button "Next" at bounding box center [756, 638] width 197 height 48
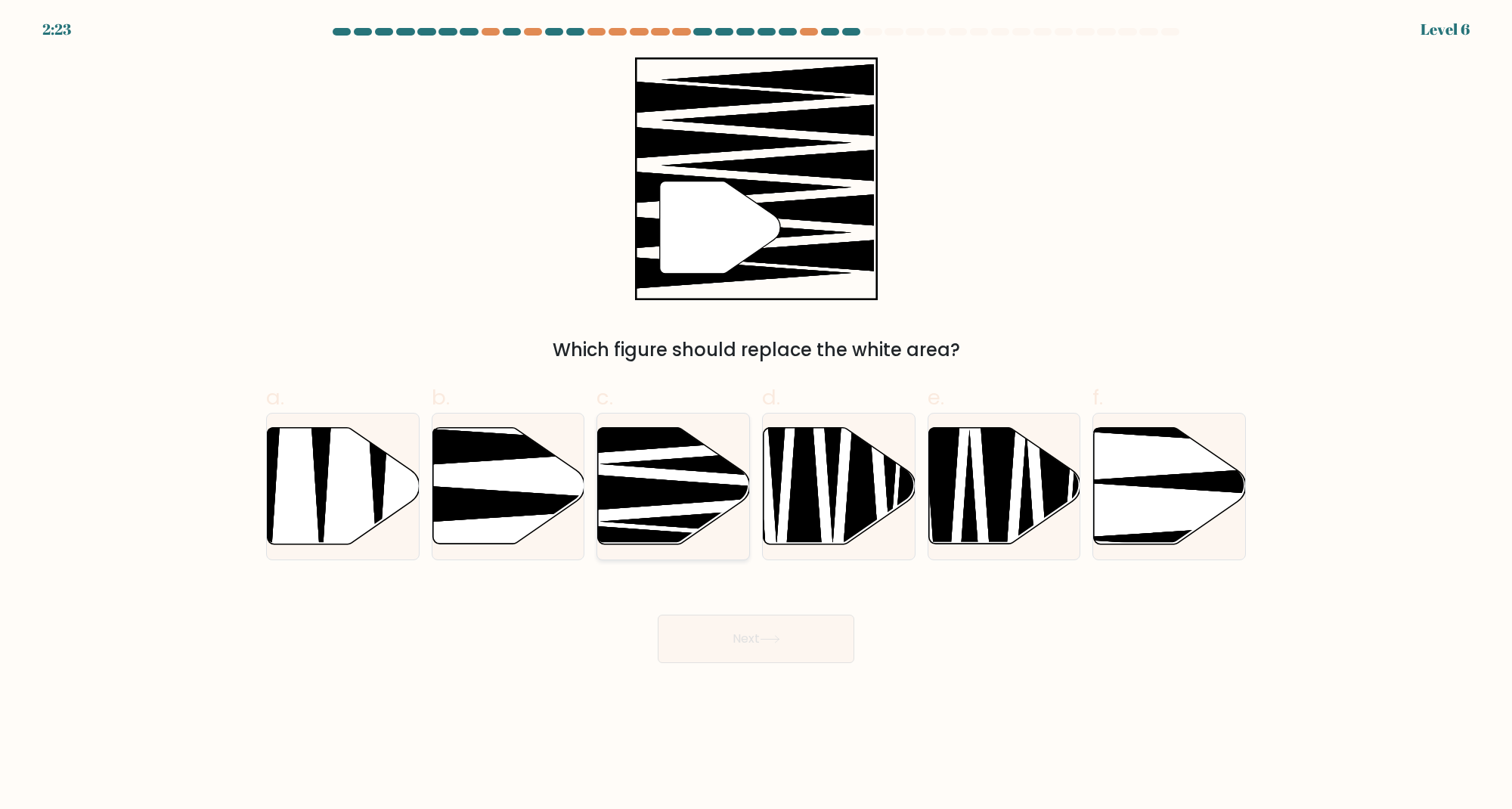
click at [633, 501] on icon at bounding box center [703, 493] width 273 height 40
click at [756, 414] on input "c." at bounding box center [756, 409] width 1 height 9
radio input "true"
click at [765, 631] on button "Next" at bounding box center [756, 638] width 197 height 48
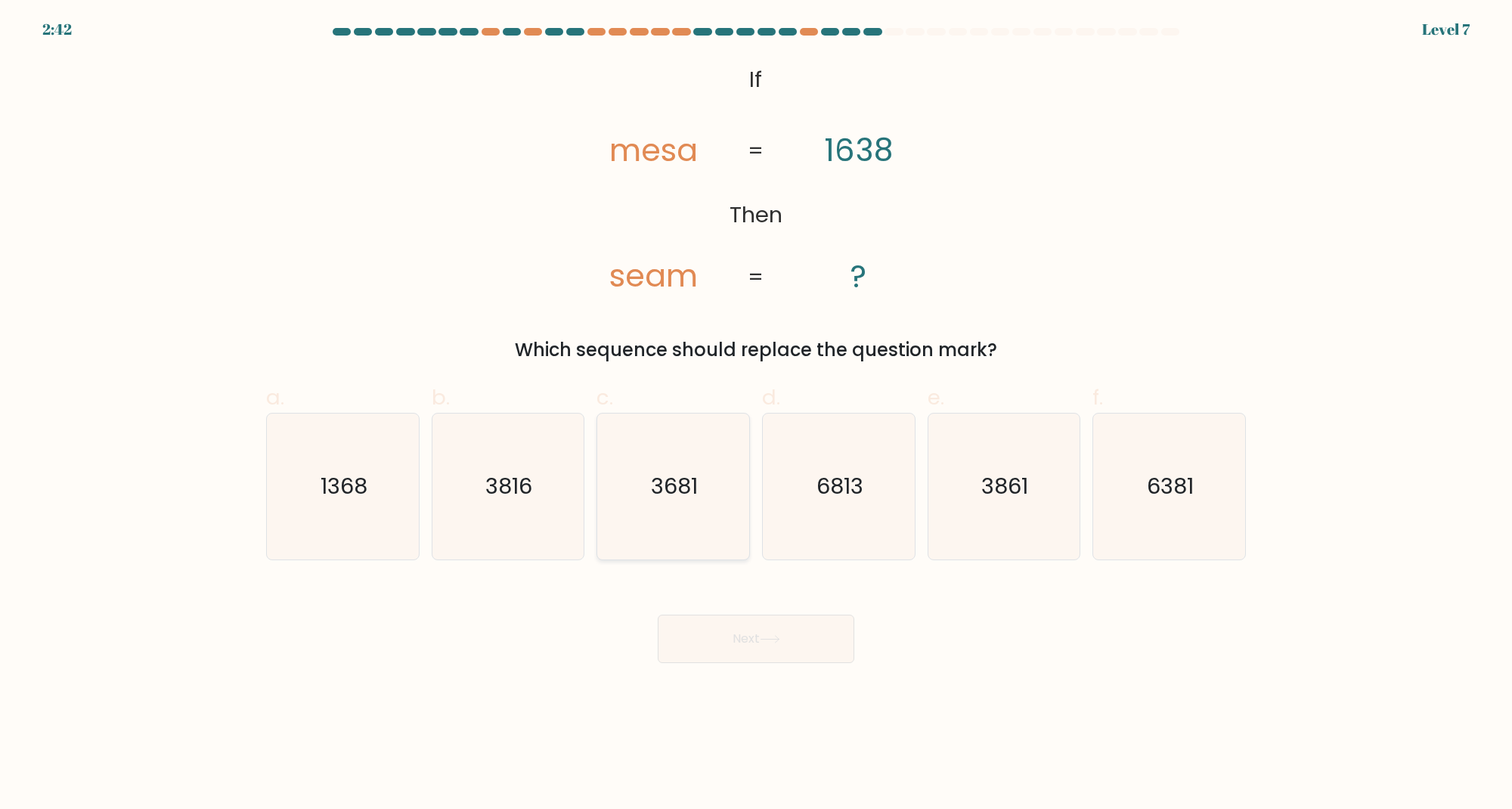
click at [694, 494] on text "3681" at bounding box center [676, 487] width 47 height 30
click at [756, 414] on input "c. 3681" at bounding box center [756, 409] width 1 height 9
radio input "true"
click at [759, 650] on button "Next" at bounding box center [756, 638] width 197 height 48
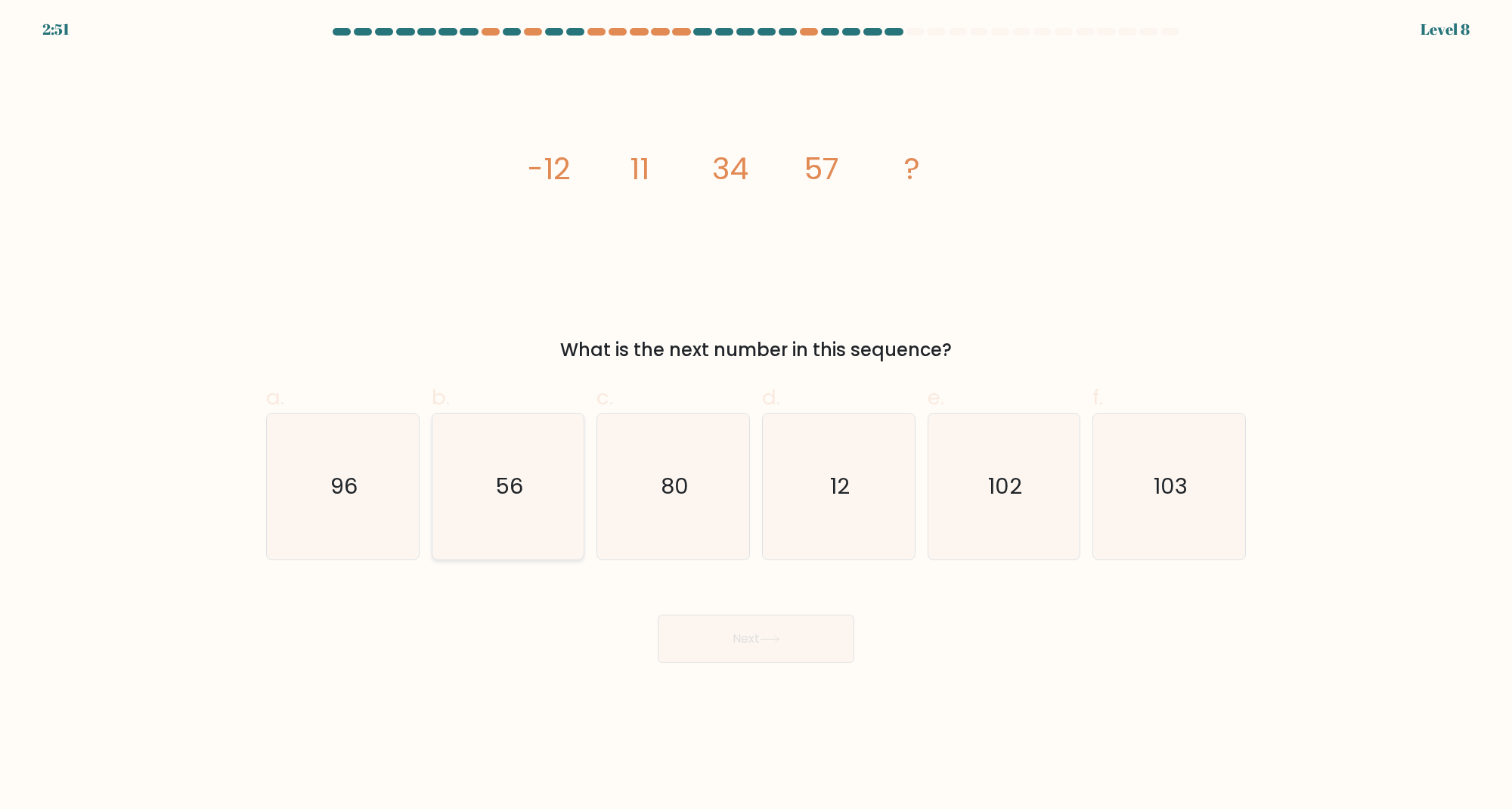
click at [524, 509] on icon "56" at bounding box center [507, 487] width 146 height 146
click at [756, 414] on input "b. 56" at bounding box center [756, 409] width 1 height 9
radio input "true"
click at [692, 624] on button "Next" at bounding box center [756, 638] width 197 height 48
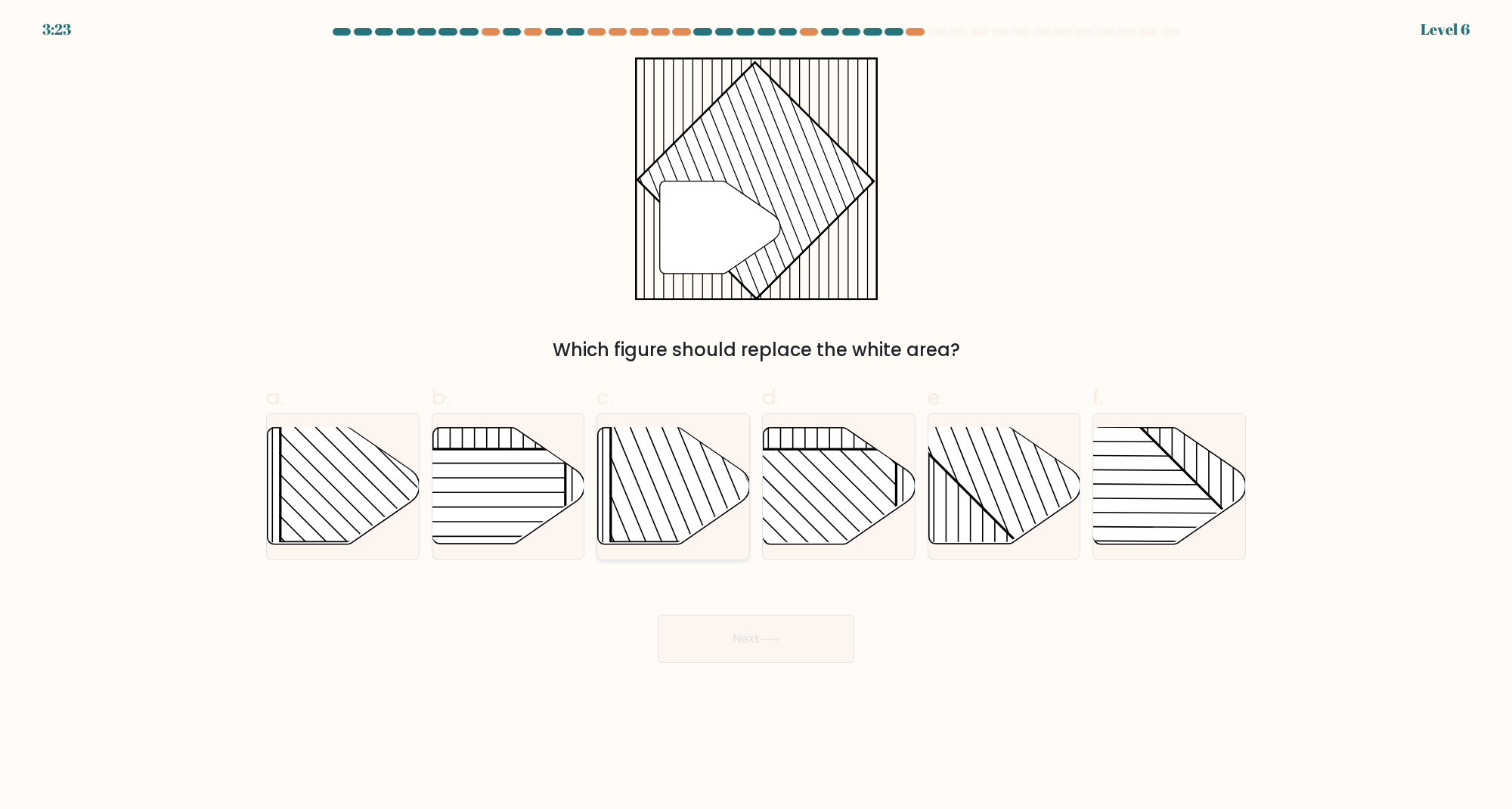
click at [667, 477] on rect at bounding box center [719, 433] width 217 height 217
click at [756, 414] on input "c." at bounding box center [756, 409] width 1 height 9
radio input "true"
click at [804, 645] on button "Next" at bounding box center [756, 638] width 197 height 48
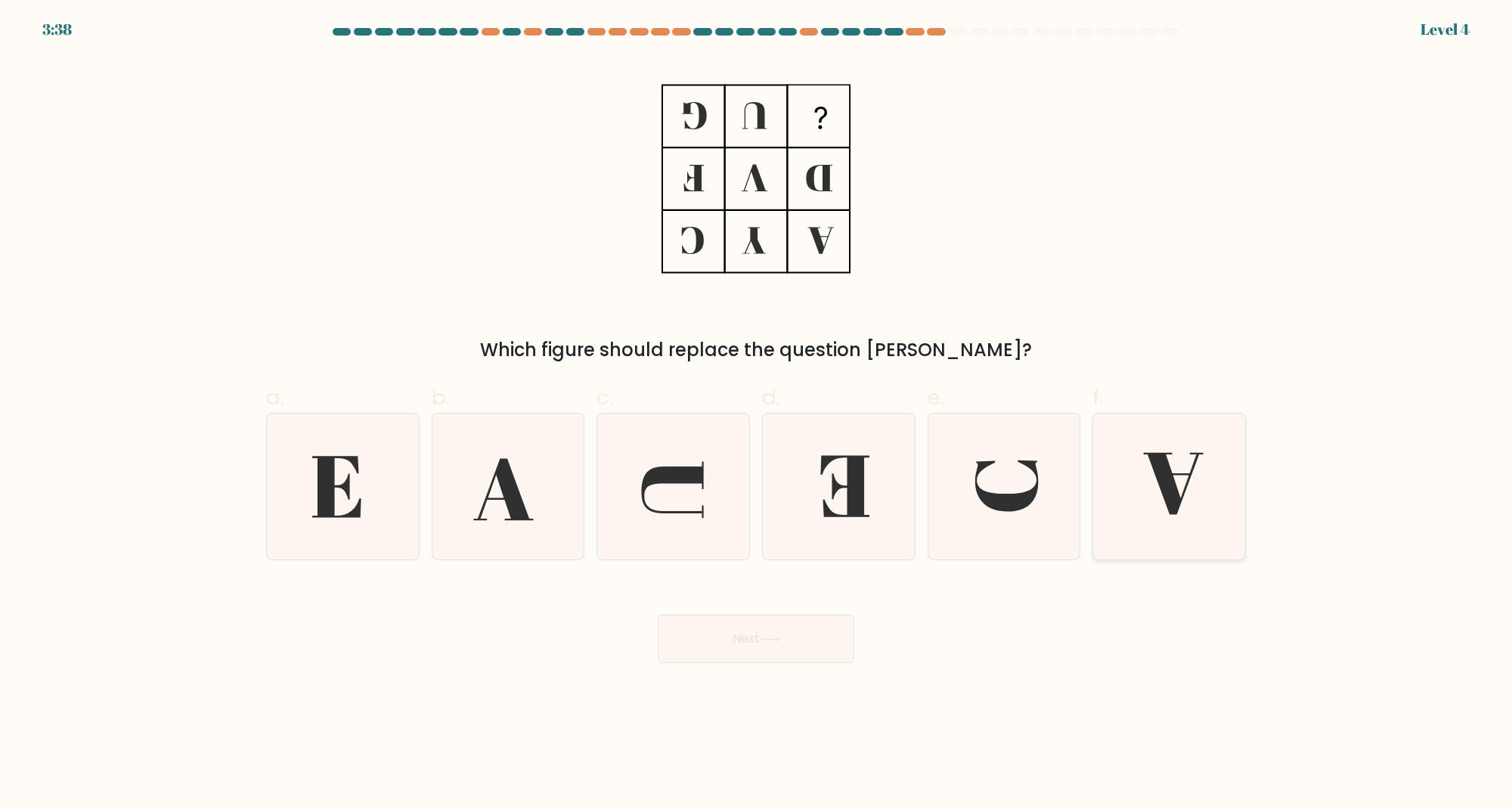
click at [1170, 492] on icon at bounding box center [1173, 484] width 60 height 62
click at [757, 414] on input "f." at bounding box center [756, 409] width 1 height 9
radio input "true"
click at [786, 598] on div "Next" at bounding box center [756, 621] width 998 height 85
click at [808, 621] on button "Next" at bounding box center [756, 638] width 197 height 48
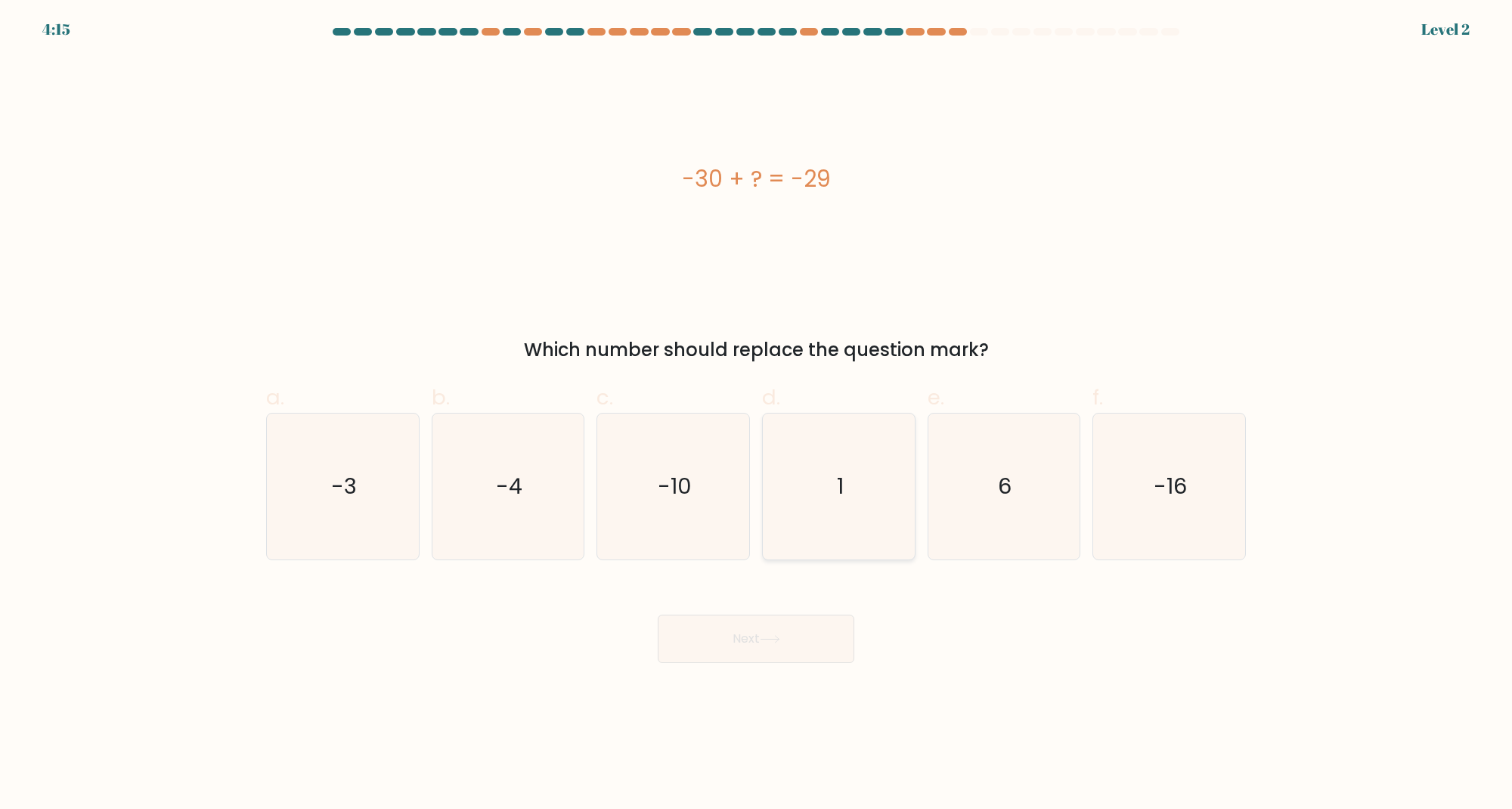
click at [843, 510] on icon "1" at bounding box center [838, 487] width 146 height 146
click at [757, 414] on input "d. 1" at bounding box center [756, 409] width 1 height 9
radio input "true"
click at [775, 645] on button "Next" at bounding box center [756, 638] width 197 height 48
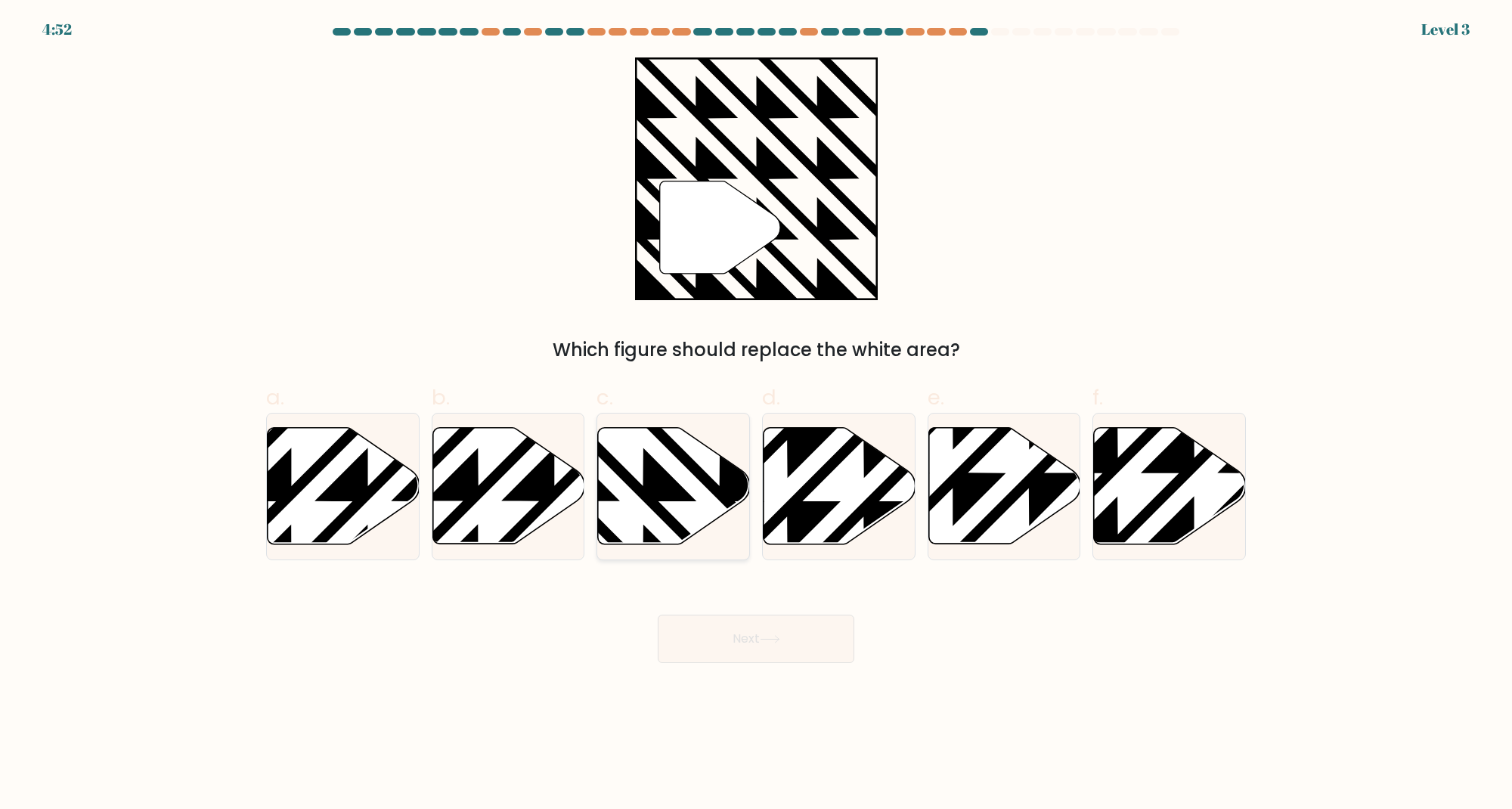
click at [682, 474] on icon at bounding box center [674, 486] width 152 height 116
click at [756, 414] on input "c." at bounding box center [756, 409] width 1 height 9
radio input "true"
click at [720, 648] on button "Next" at bounding box center [756, 638] width 197 height 48
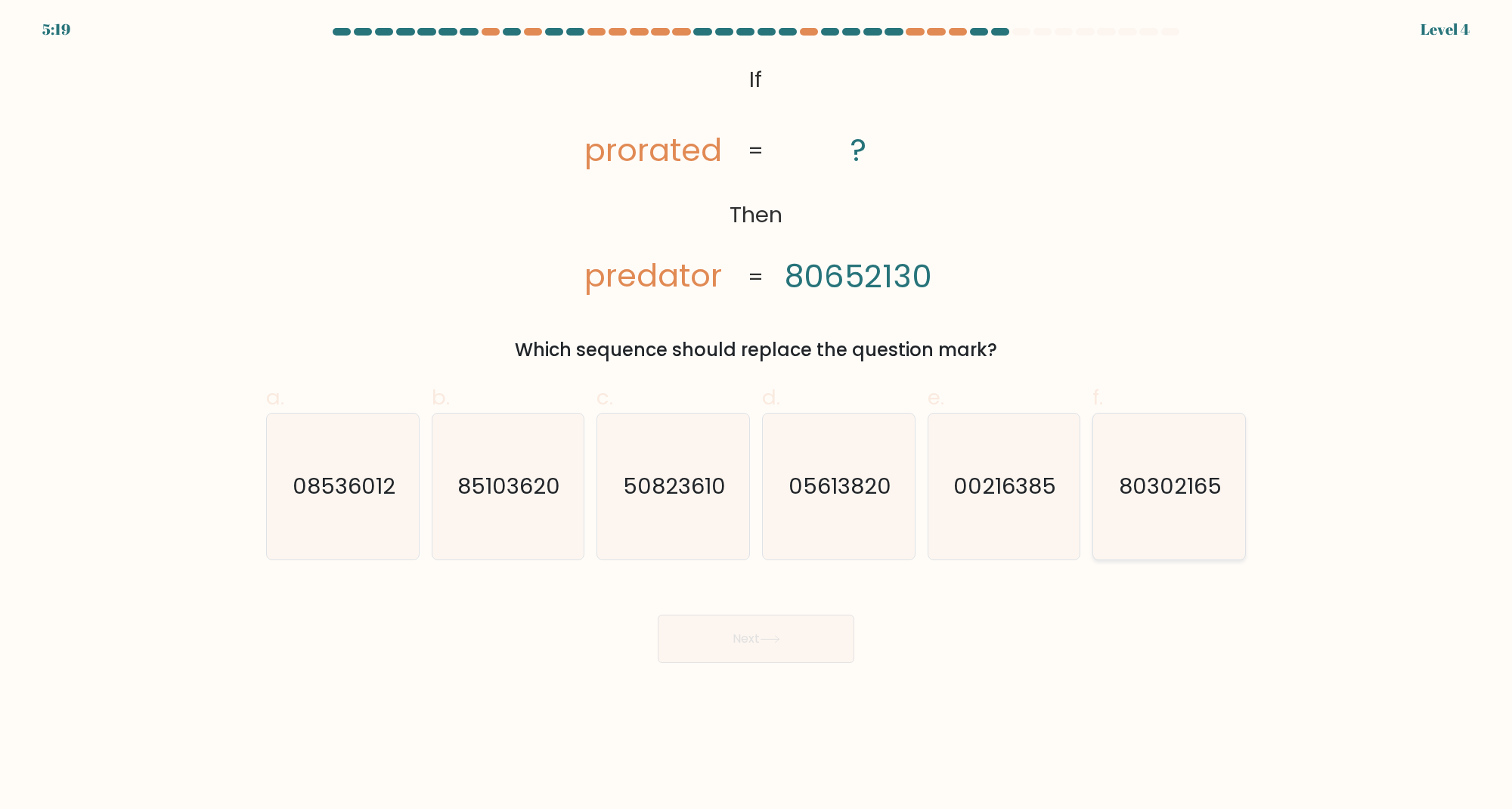
click at [1215, 493] on text "80302165" at bounding box center [1171, 487] width 103 height 30
click at [757, 414] on input "f. 80302165" at bounding box center [756, 409] width 1 height 9
radio input "true"
click at [820, 619] on button "Next" at bounding box center [756, 638] width 197 height 48
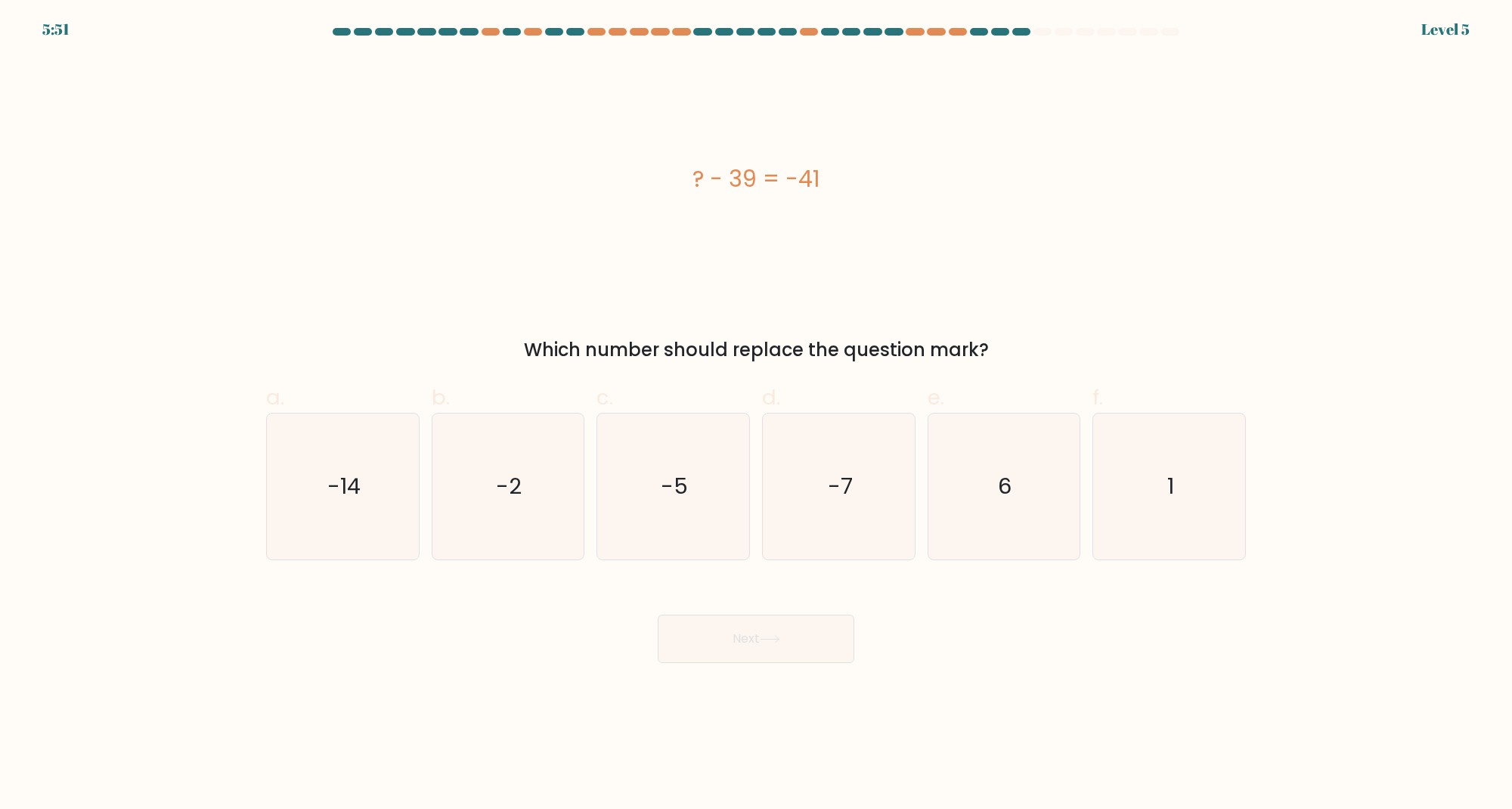
click at [978, 303] on div "? - 39 = -41 Which number should replace the question mark?" at bounding box center [756, 211] width 998 height 306
click at [535, 481] on icon "-2" at bounding box center [507, 487] width 146 height 146
click at [756, 414] on input "b. -2" at bounding box center [756, 409] width 1 height 9
radio input "true"
click at [694, 661] on button "Next" at bounding box center [756, 638] width 197 height 48
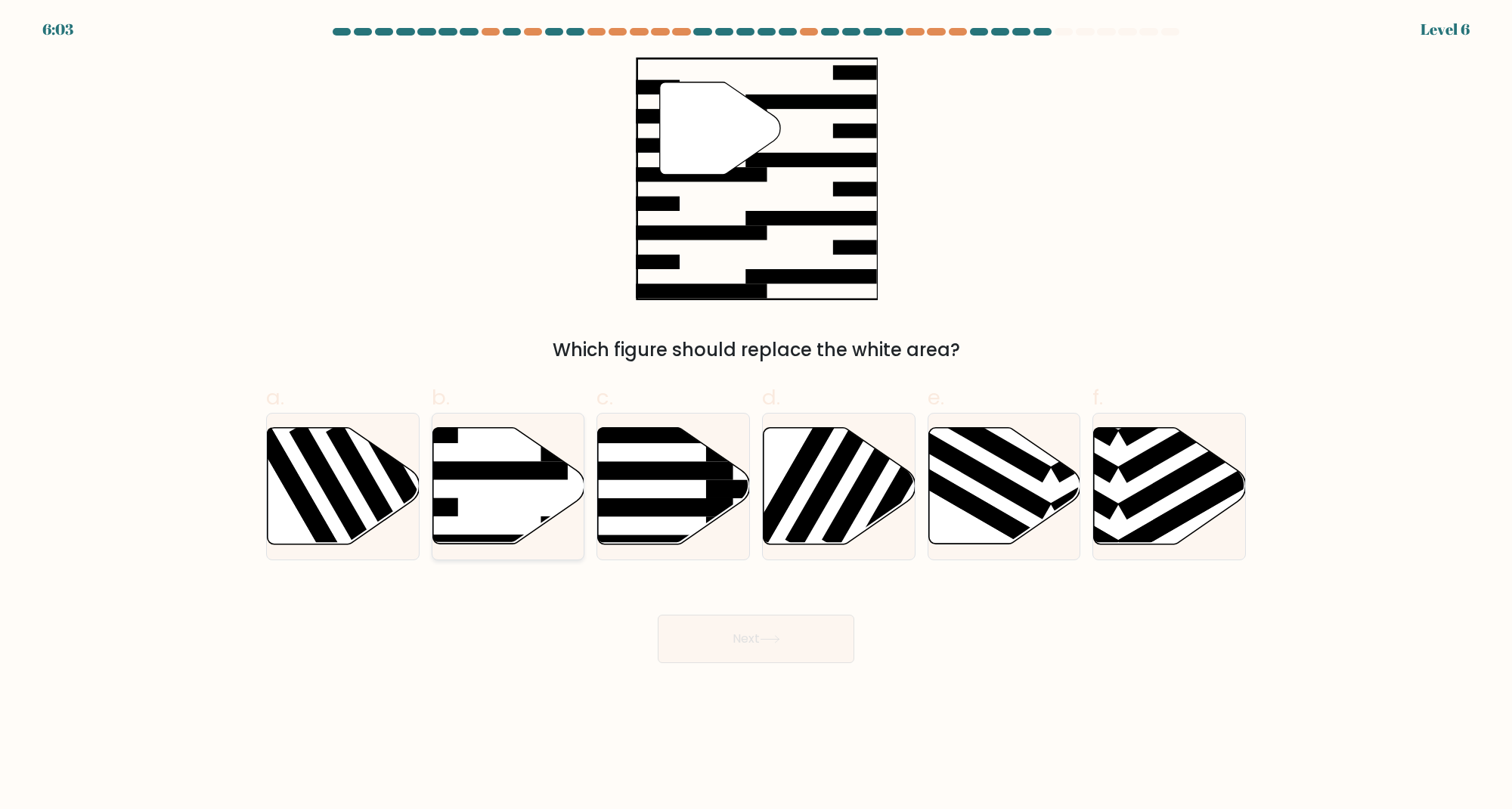
click at [470, 471] on rect at bounding box center [485, 471] width 164 height 18
click at [756, 414] on input "b." at bounding box center [756, 409] width 1 height 9
radio input "true"
click at [696, 615] on button "Next" at bounding box center [756, 638] width 197 height 48
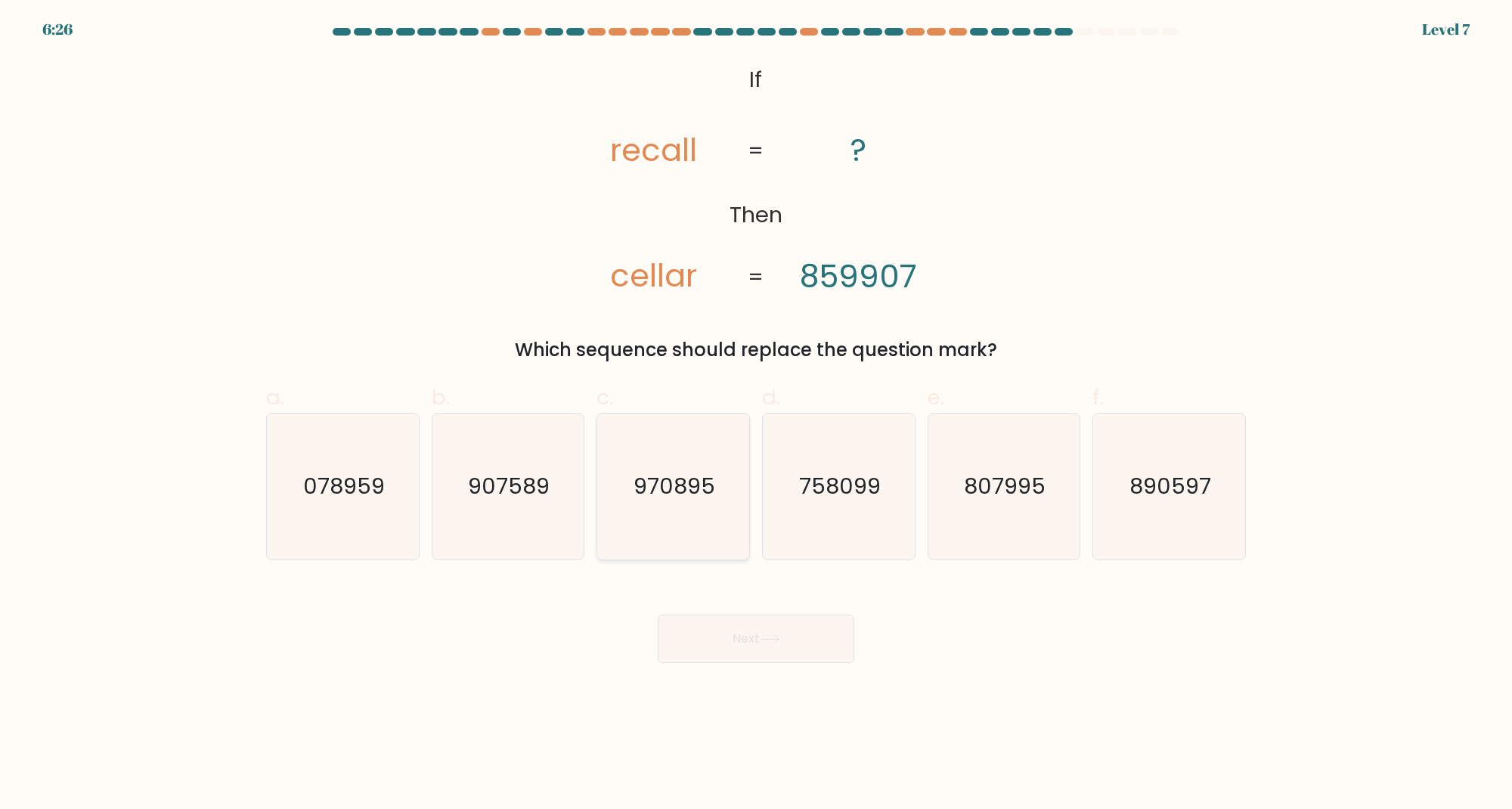
click at [747, 503] on icon "970895" at bounding box center [673, 487] width 146 height 146
click at [756, 414] on input "c. 970895" at bounding box center [756, 409] width 1 height 9
radio input "true"
click at [827, 503] on icon "758099" at bounding box center [838, 487] width 146 height 146
click at [757, 414] on input "d. 758099" at bounding box center [756, 409] width 1 height 9
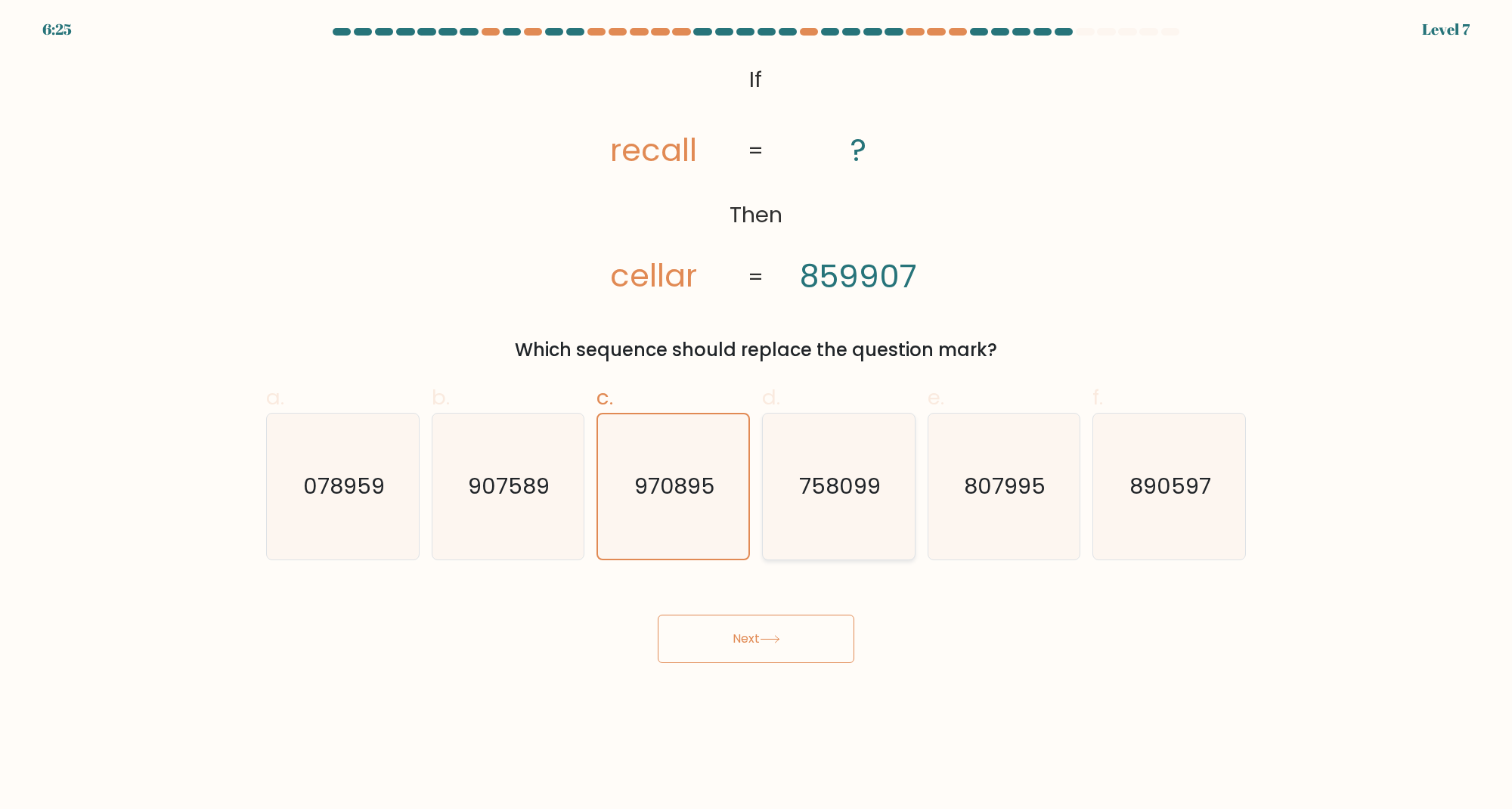
radio input "true"
click at [784, 648] on button "Next" at bounding box center [756, 638] width 197 height 48
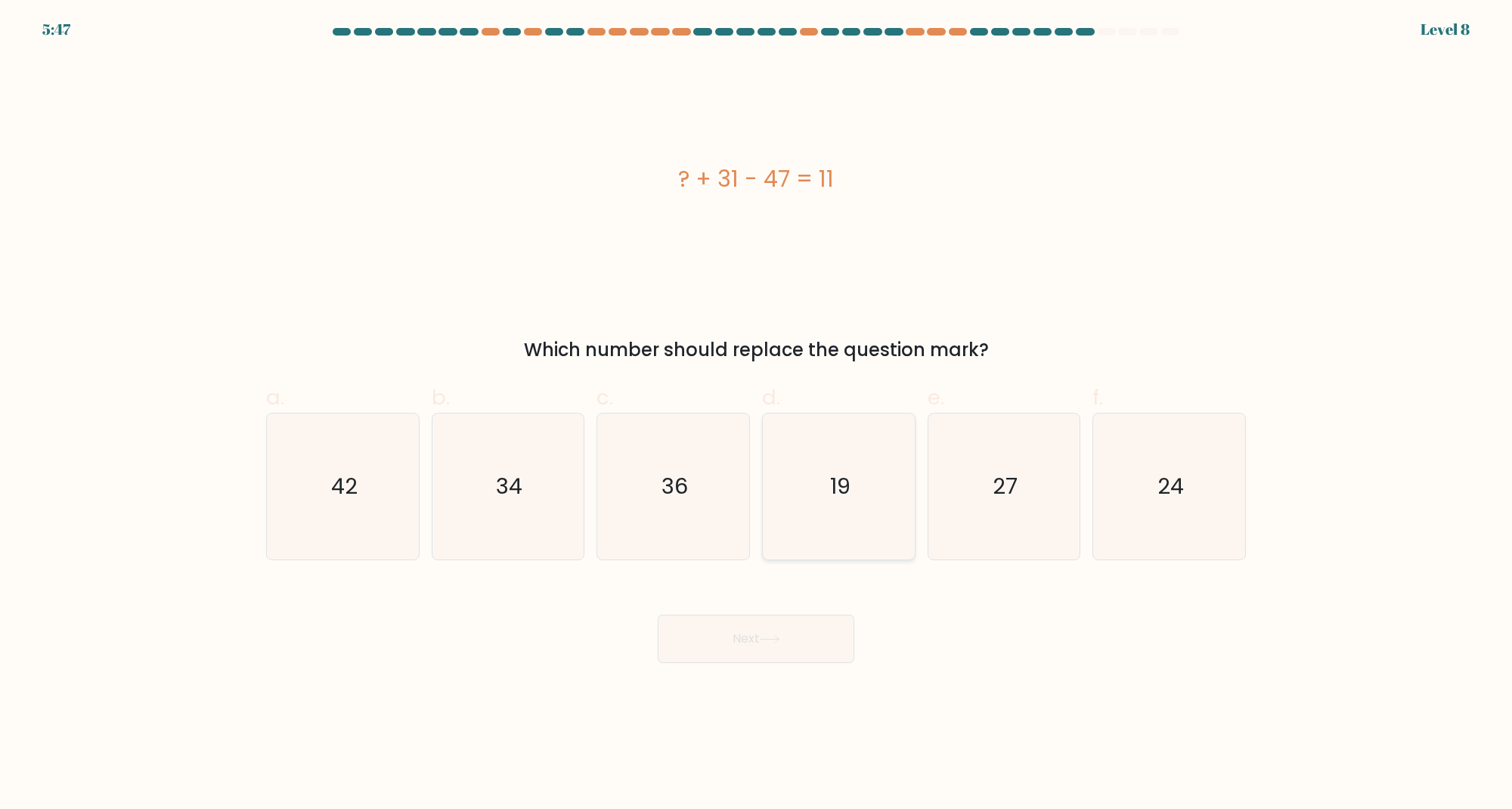
click at [736, 474] on icon "36" at bounding box center [673, 487] width 146 height 146
click at [756, 414] on input "c. 36" at bounding box center [756, 409] width 1 height 9
radio input "true"
click at [739, 631] on button "Next" at bounding box center [756, 638] width 197 height 48
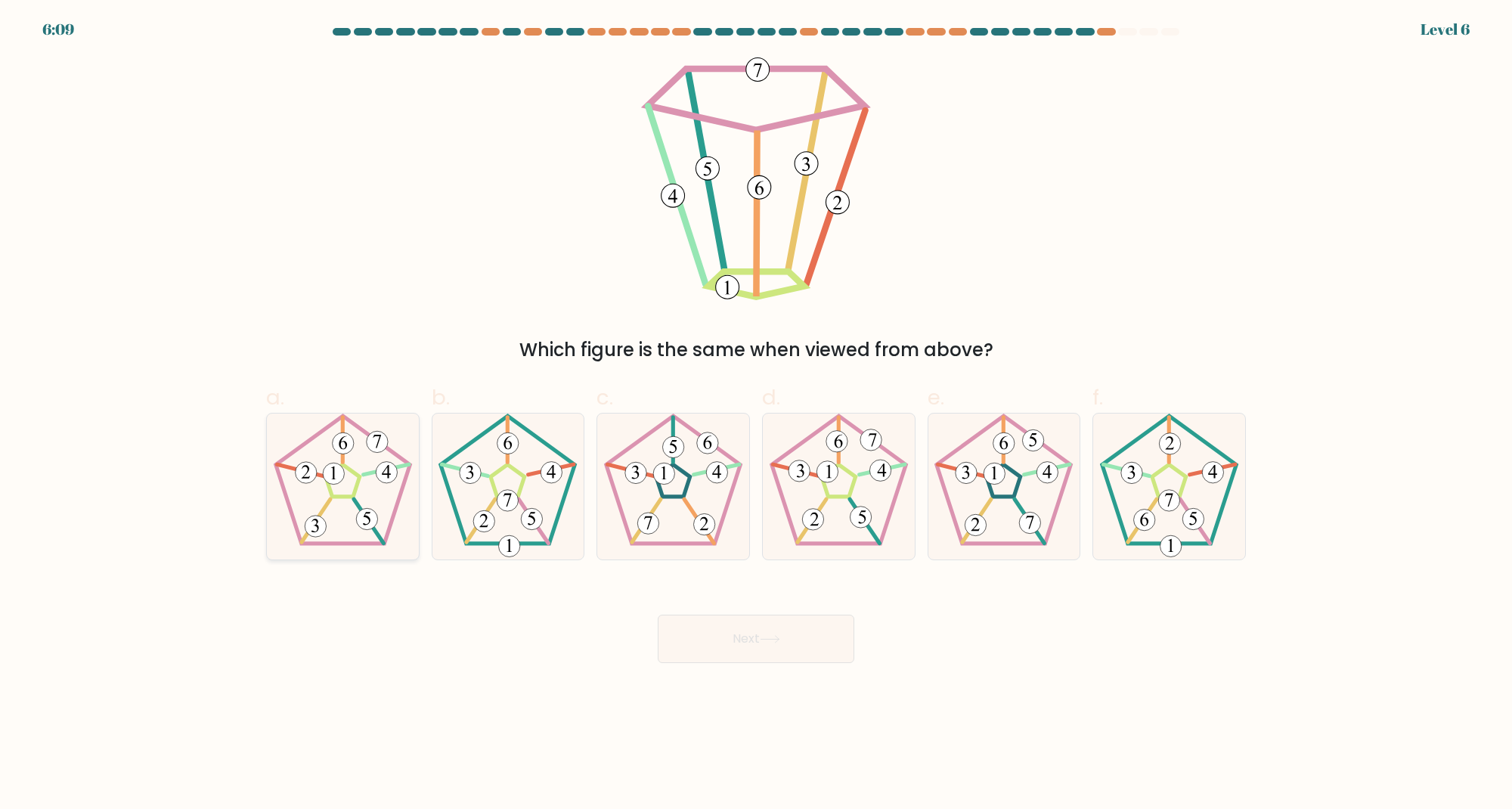
click at [268, 445] on div at bounding box center [343, 487] width 153 height 147
click at [756, 414] on input "a." at bounding box center [756, 409] width 1 height 9
radio input "true"
click at [758, 637] on button "Next" at bounding box center [756, 638] width 197 height 48
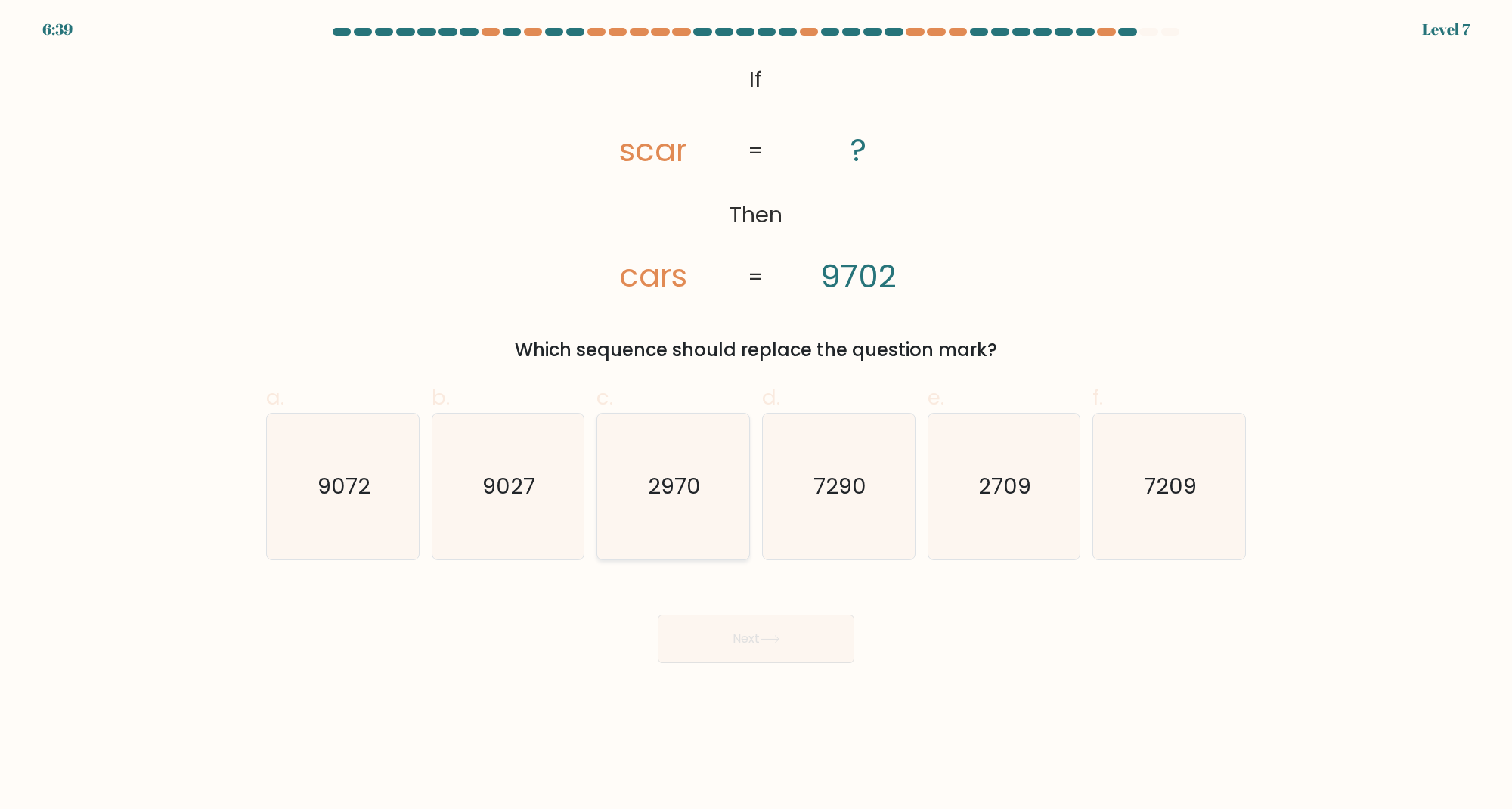
click at [667, 490] on text "2970" at bounding box center [675, 487] width 53 height 30
click at [756, 414] on input "c. 2970" at bounding box center [756, 409] width 1 height 9
radio input "true"
click at [754, 615] on button "Next" at bounding box center [756, 638] width 197 height 48
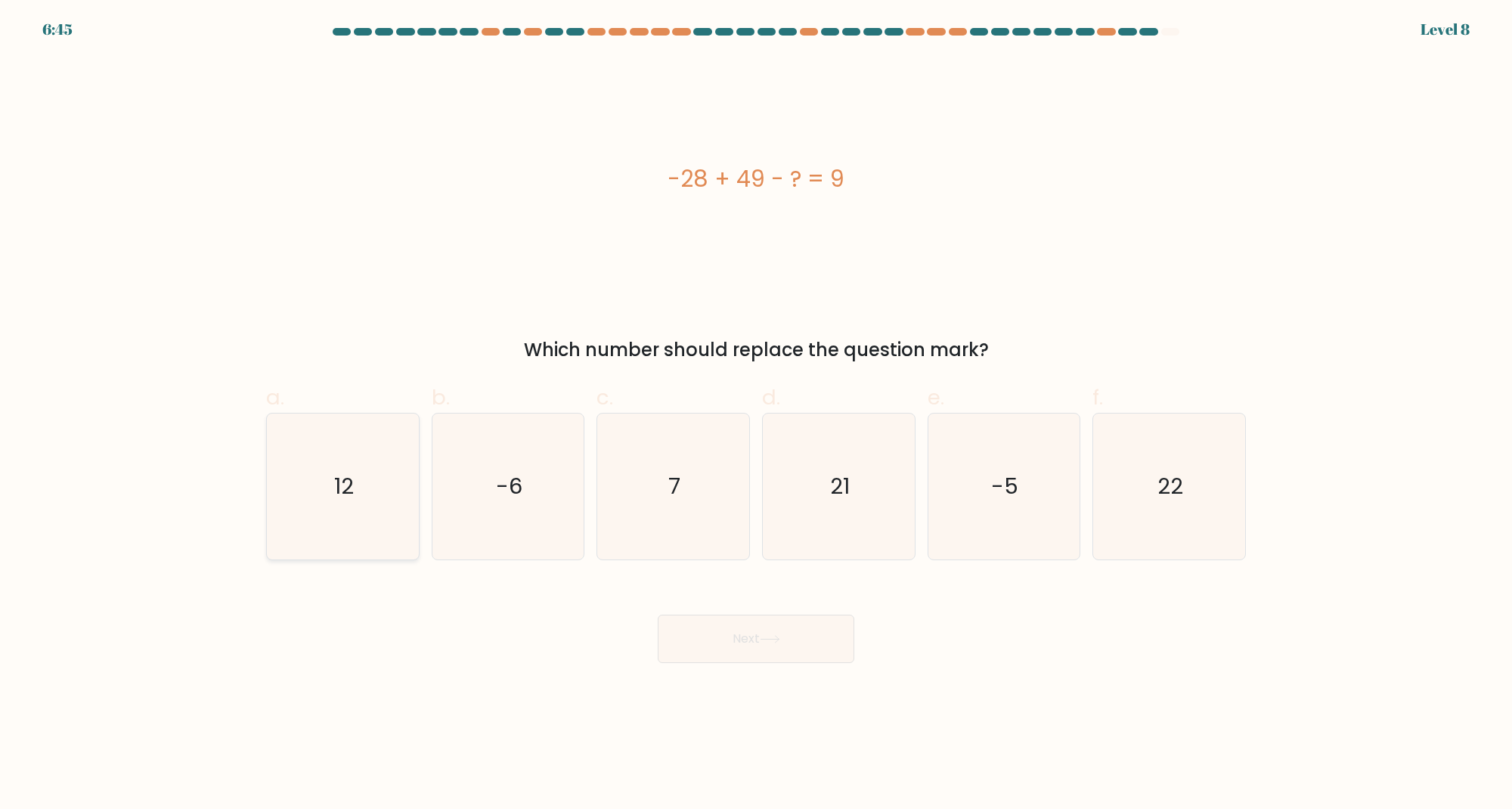
click at [331, 527] on icon "12" at bounding box center [343, 487] width 146 height 146
click at [756, 414] on input "a. 12" at bounding box center [756, 409] width 1 height 9
radio input "true"
click at [689, 625] on button "Next" at bounding box center [756, 638] width 197 height 48
click at [722, 680] on body "6:41 Level 8 a." at bounding box center [756, 404] width 1512 height 809
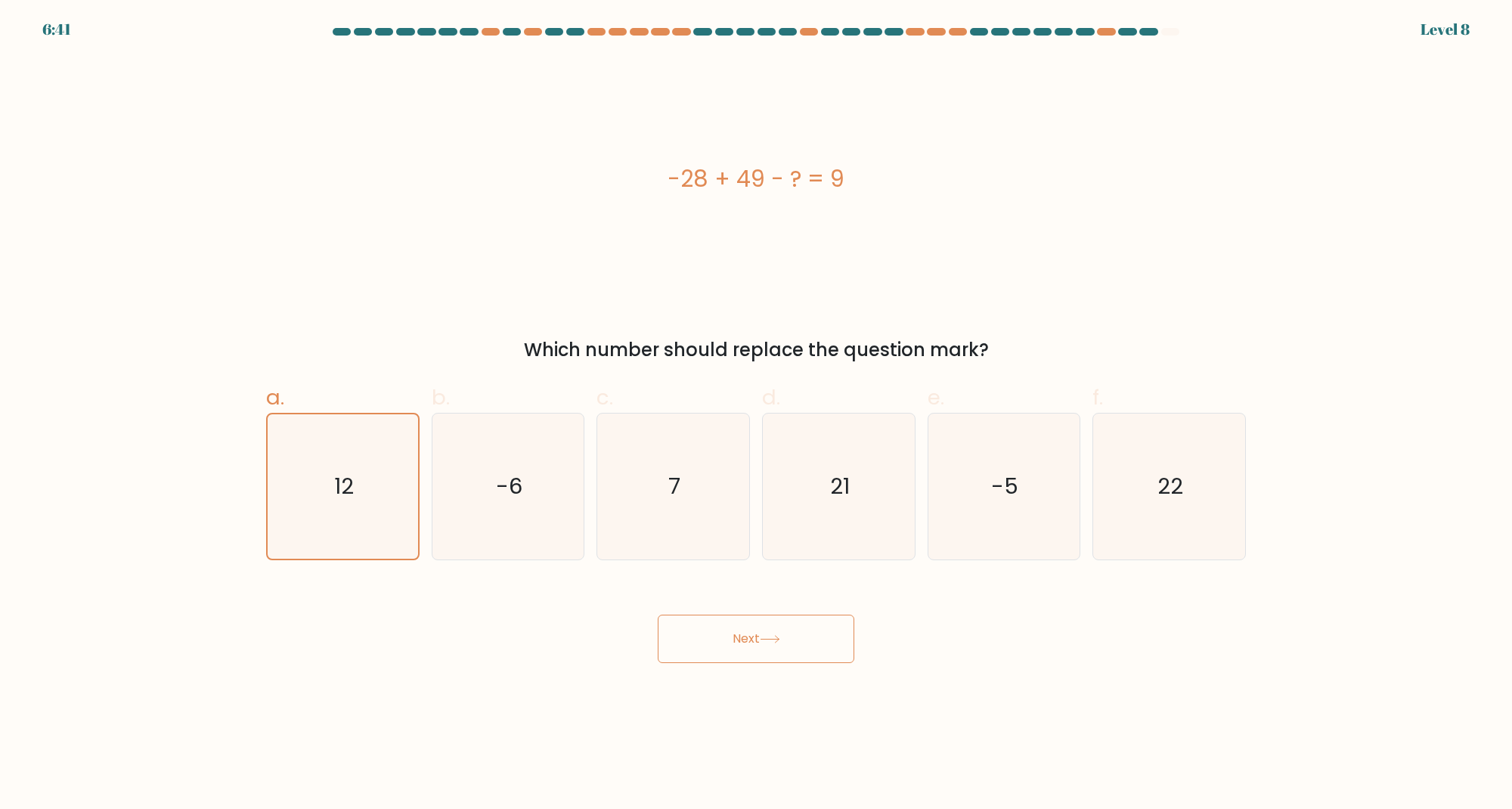
click at [723, 661] on button "Next" at bounding box center [756, 638] width 197 height 48
click at [725, 643] on button "Next" at bounding box center [756, 638] width 197 height 48
